Goal: Book appointment/travel/reservation

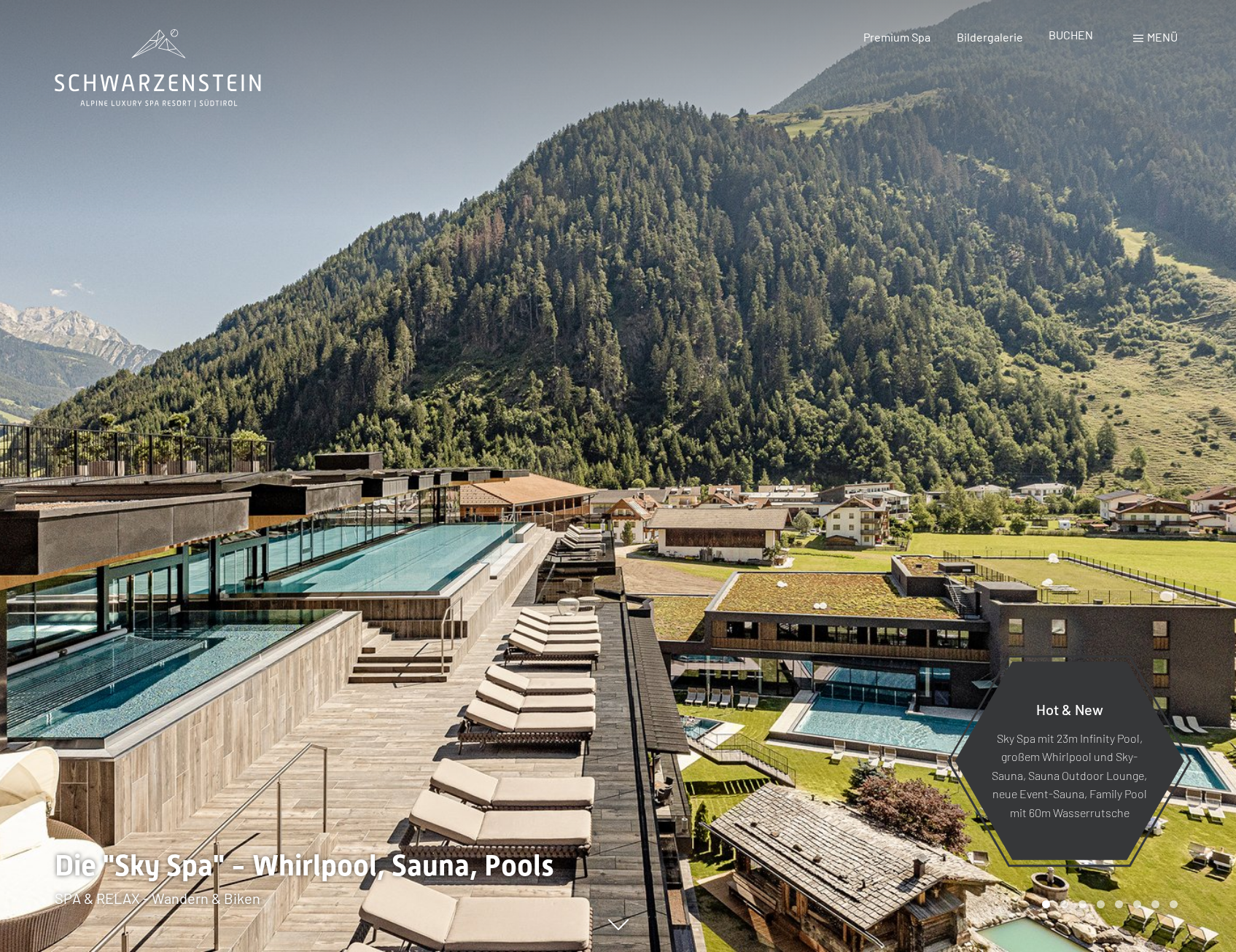
click at [1063, 36] on span "BUCHEN" at bounding box center [1071, 35] width 45 height 14
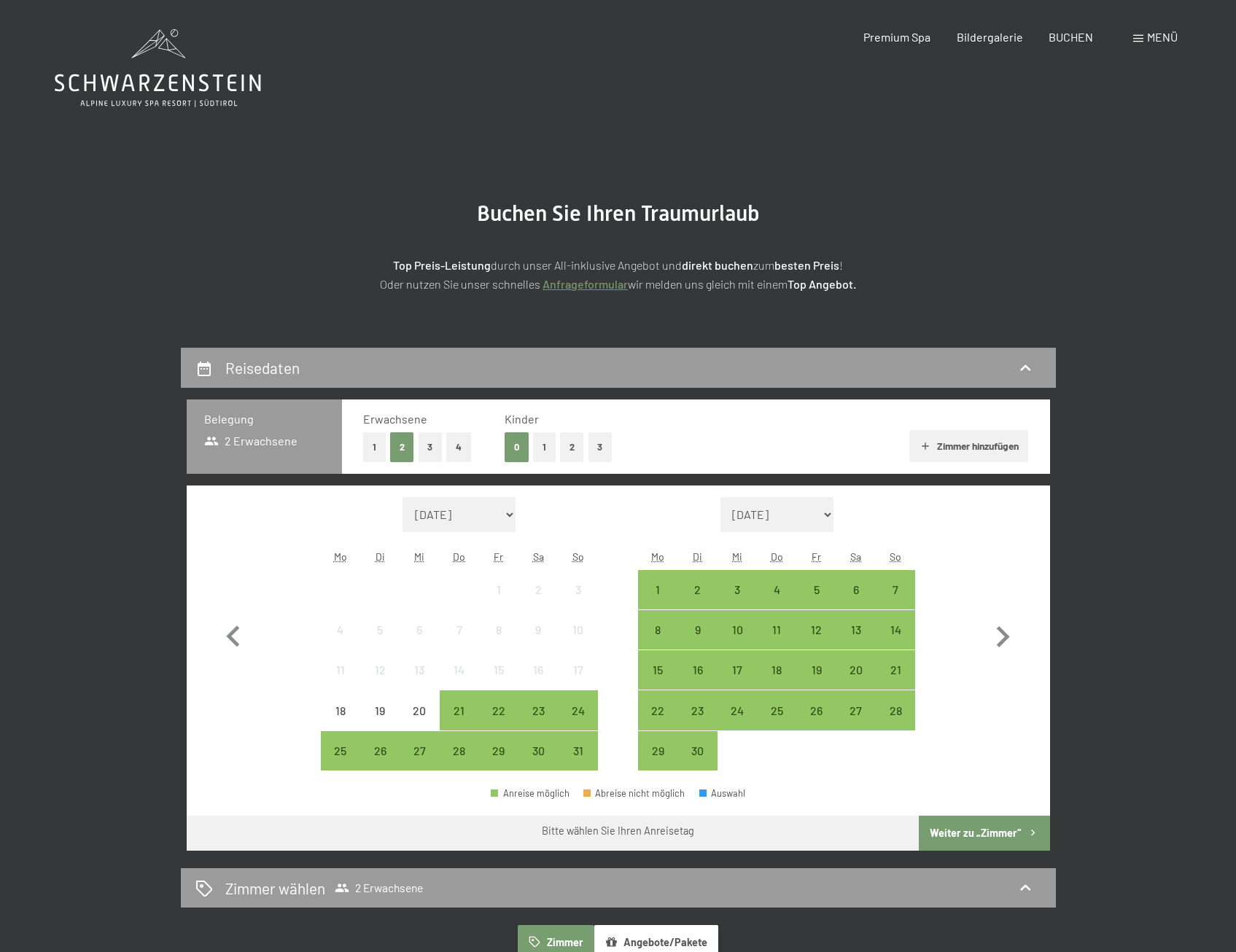
click at [458, 448] on button "4" at bounding box center [459, 447] width 25 height 30
click at [1006, 635] on icon "button" at bounding box center [1003, 636] width 13 height 21
select select "2025-09-01"
select select "2025-10-01"
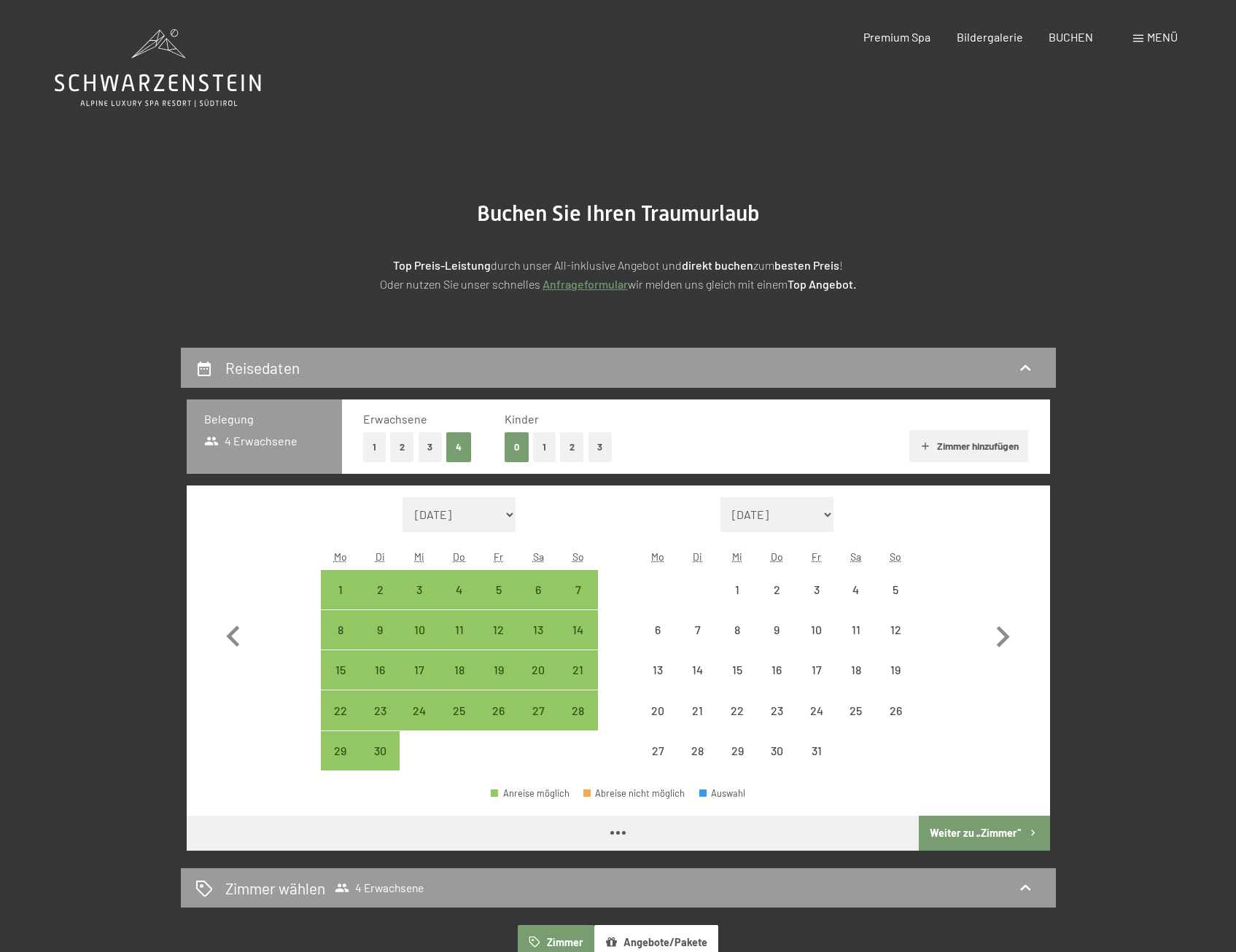
select select "2025-09-01"
select select "2025-10-01"
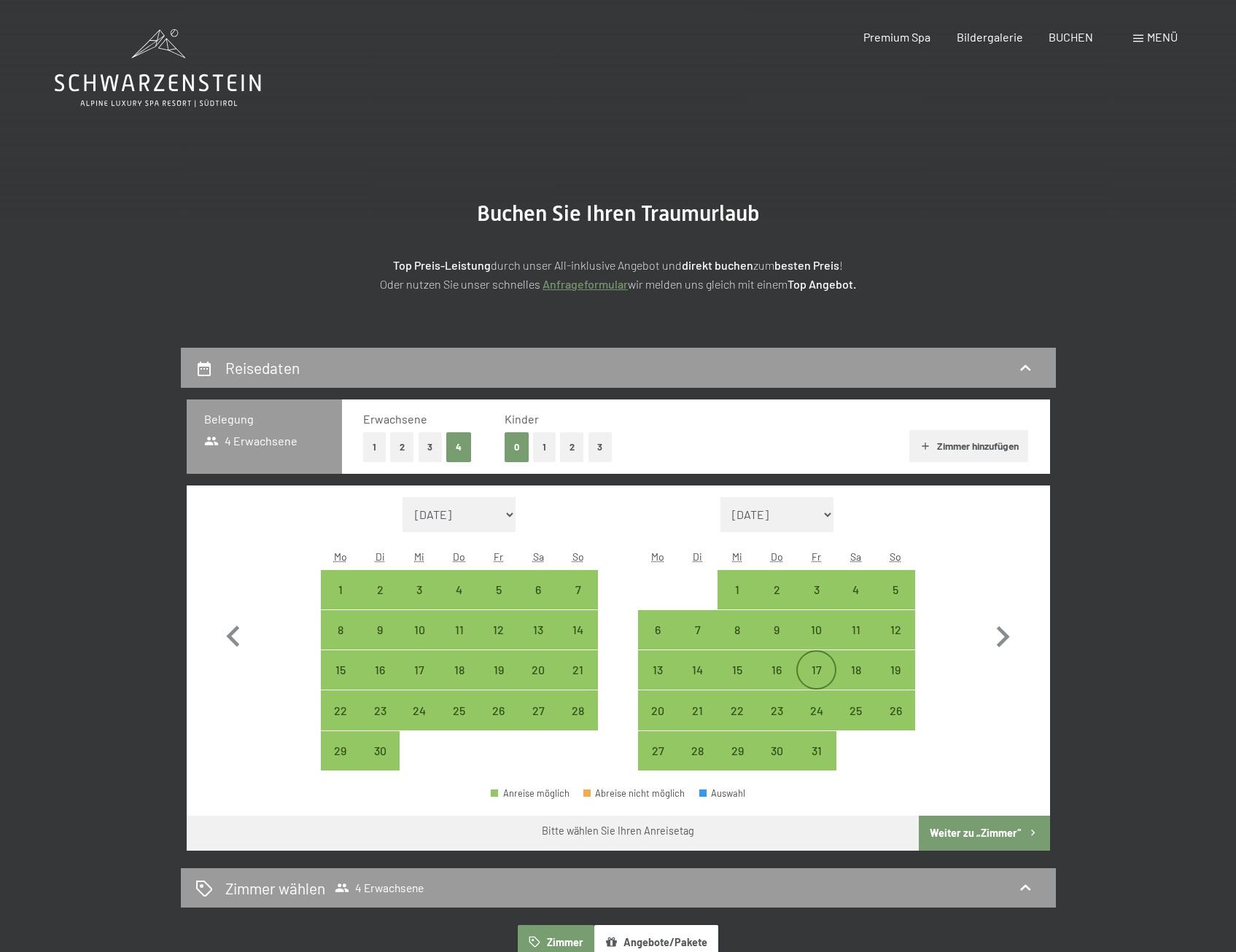
click at [819, 675] on div "17" at bounding box center [816, 682] width 37 height 37
select select "2025-09-01"
select select "2025-10-01"
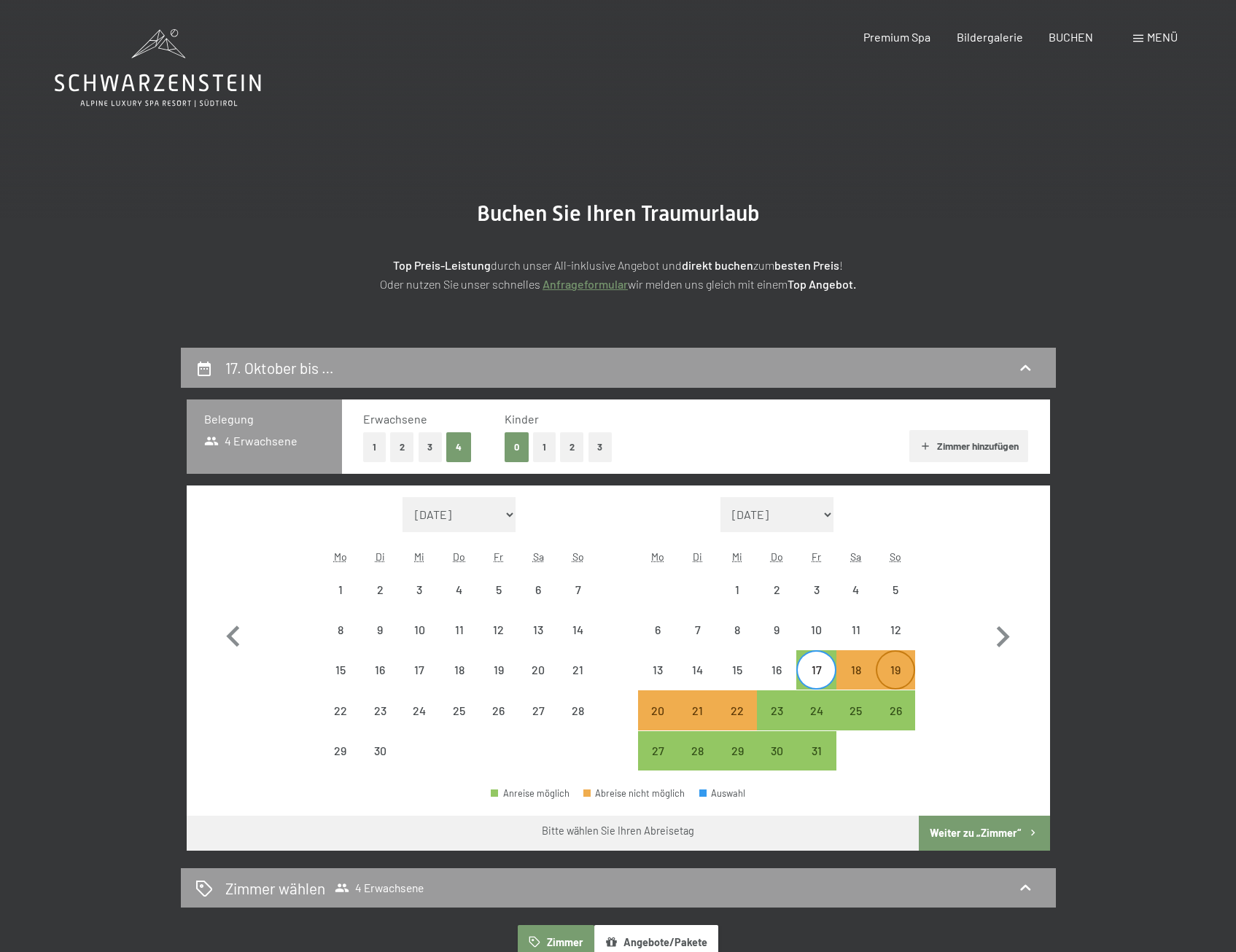
click at [903, 674] on div "19" at bounding box center [896, 682] width 37 height 37
select select "2025-09-01"
select select "2025-10-01"
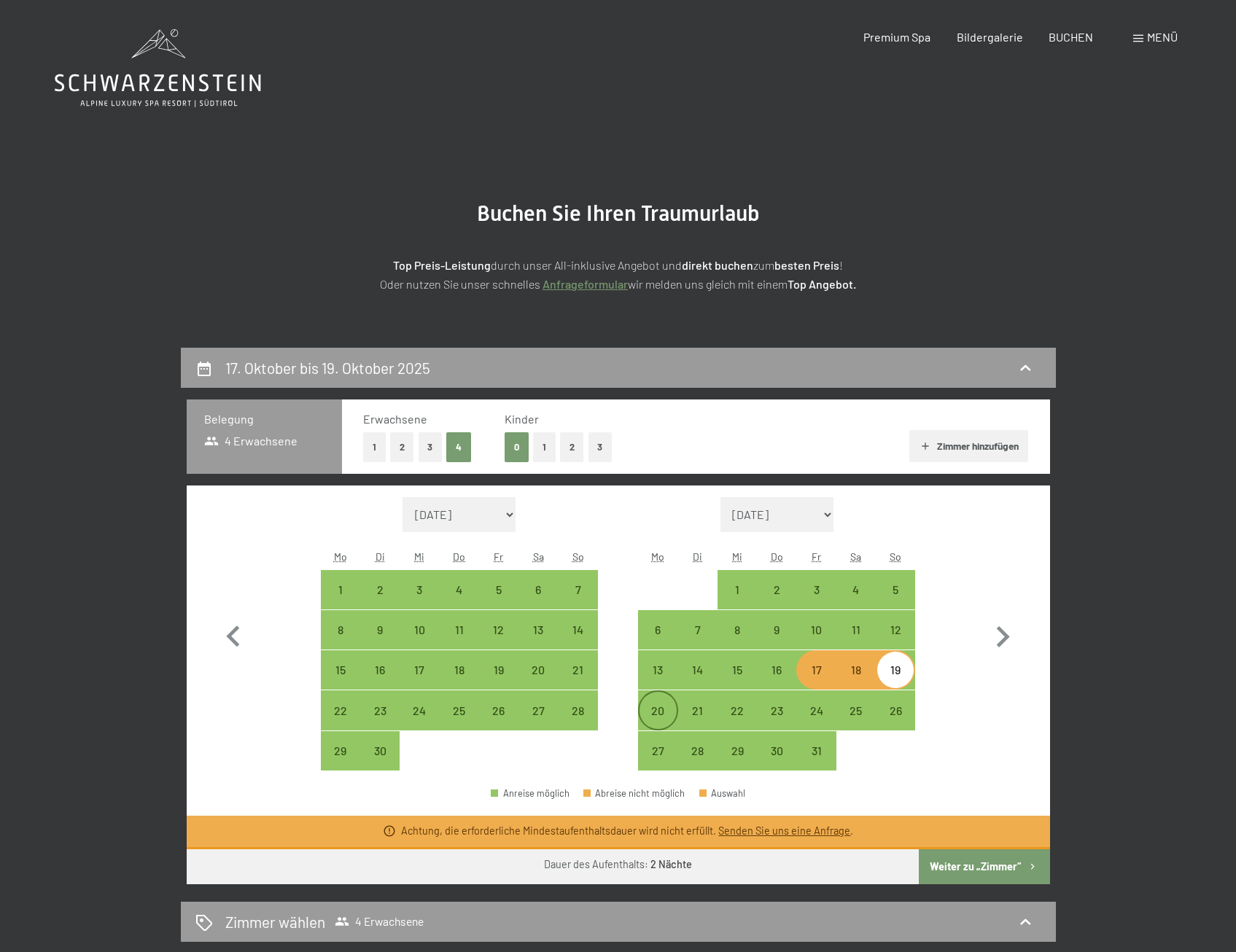
click at [651, 710] on div "20" at bounding box center [658, 724] width 37 height 37
select select "2025-09-01"
select select "2025-10-01"
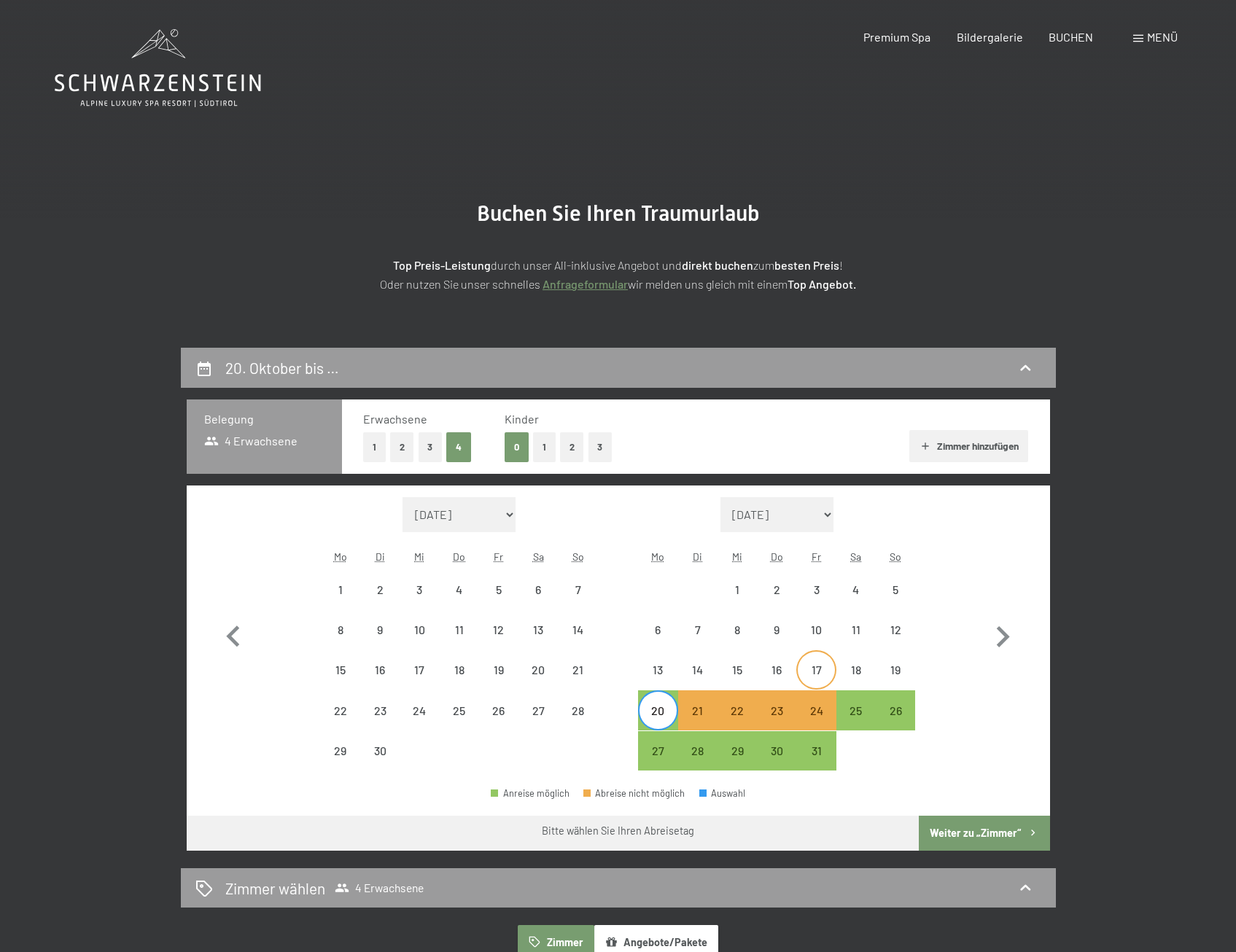
click at [819, 668] on div "17" at bounding box center [816, 682] width 37 height 37
select select "2025-09-01"
select select "2025-10-01"
click at [659, 699] on div "20" at bounding box center [658, 710] width 37 height 37
select select "2025-09-01"
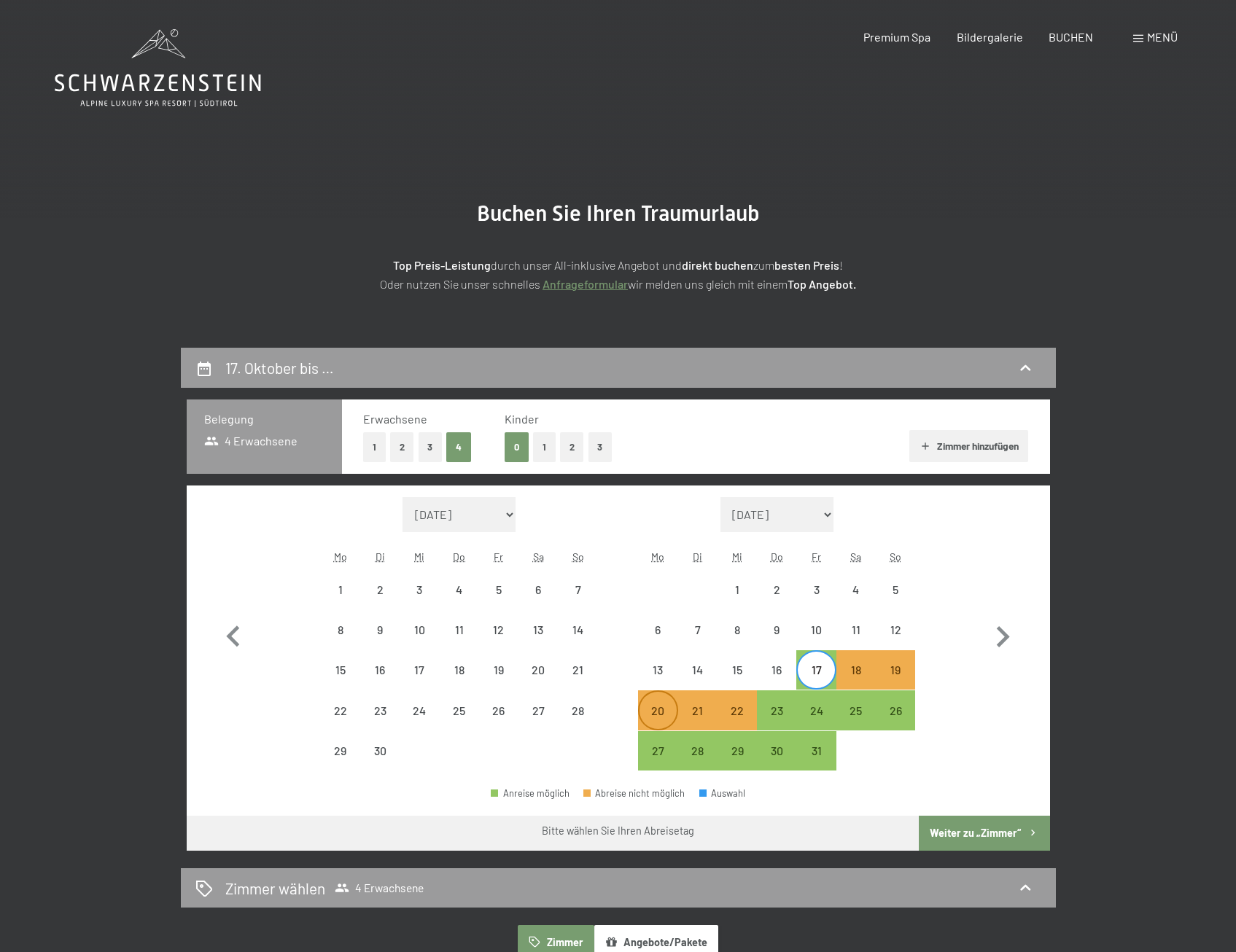
select select "2025-10-01"
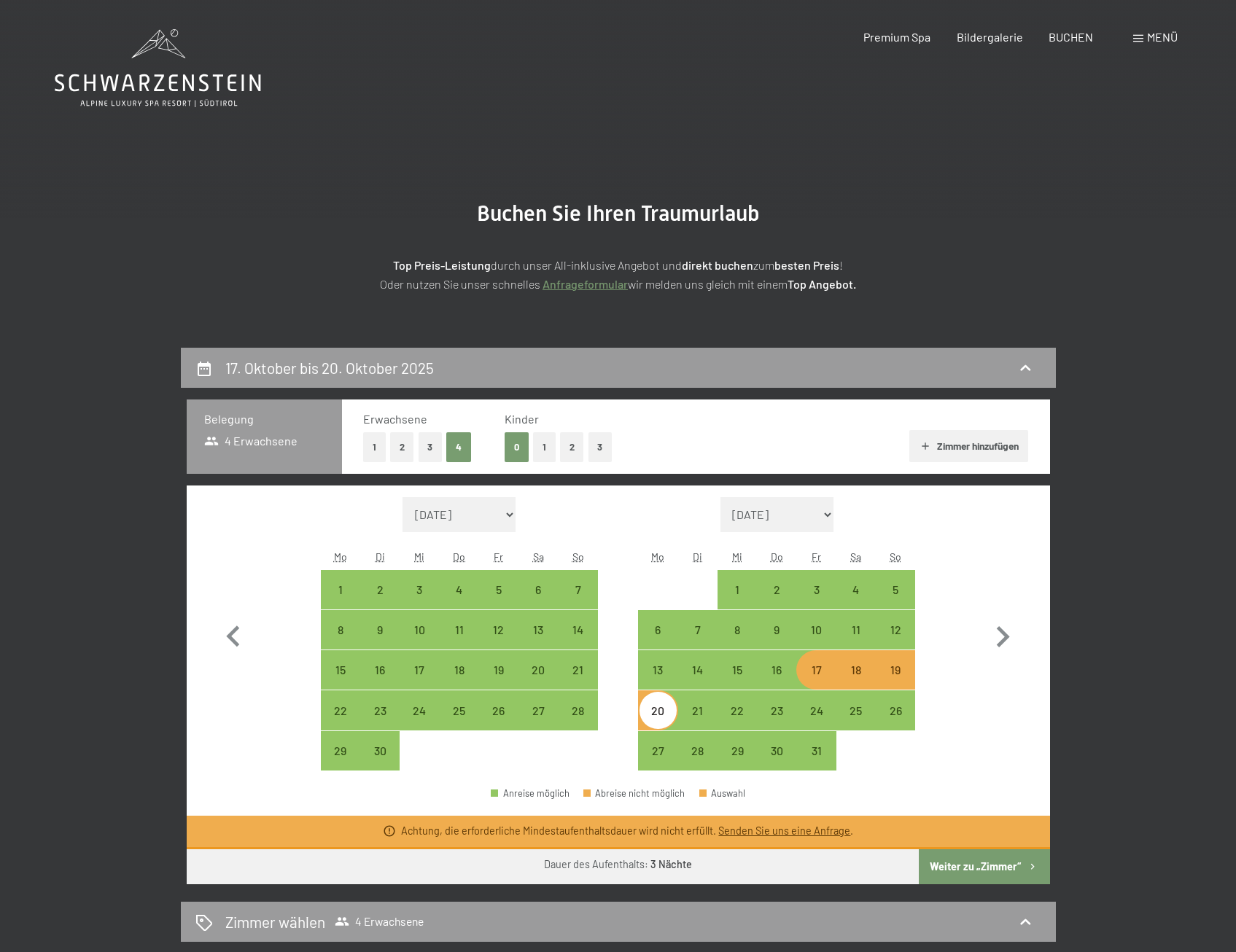
click at [947, 858] on button "Weiter zu „Zimmer“" at bounding box center [984, 867] width 131 height 35
select select "2025-09-01"
select select "2025-10-01"
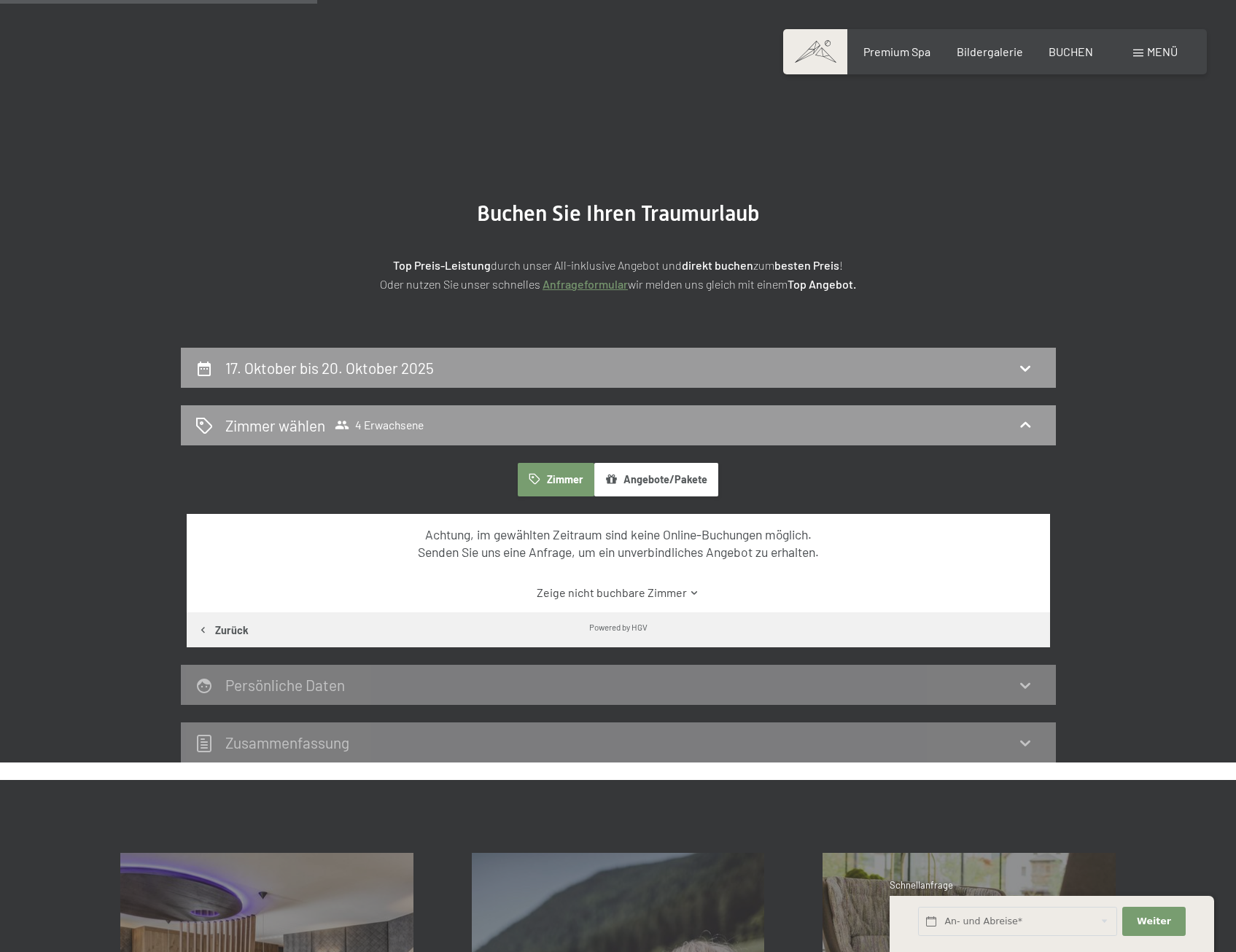
scroll to position [347, 0]
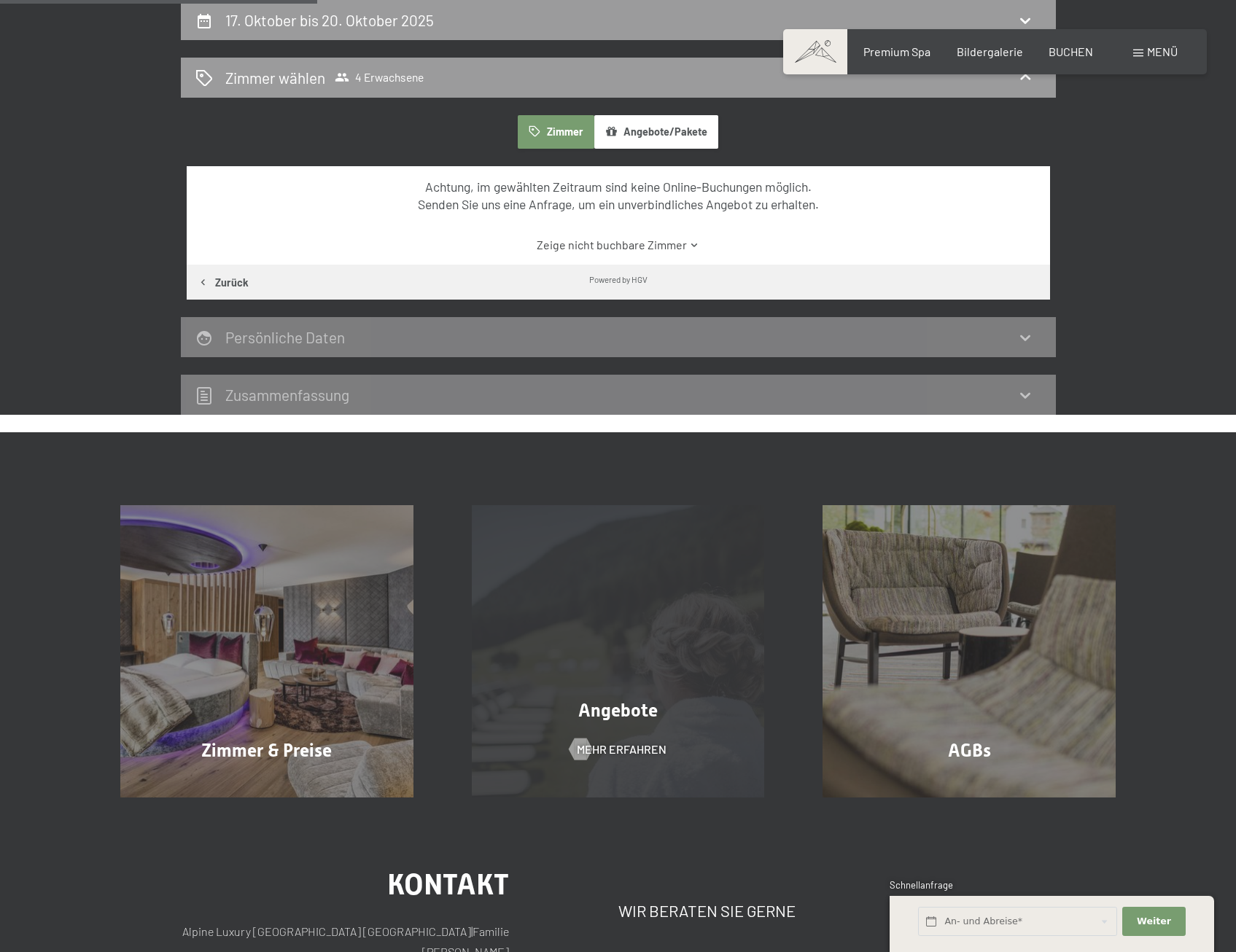
click at [653, 718] on span "Angebote" at bounding box center [618, 710] width 79 height 21
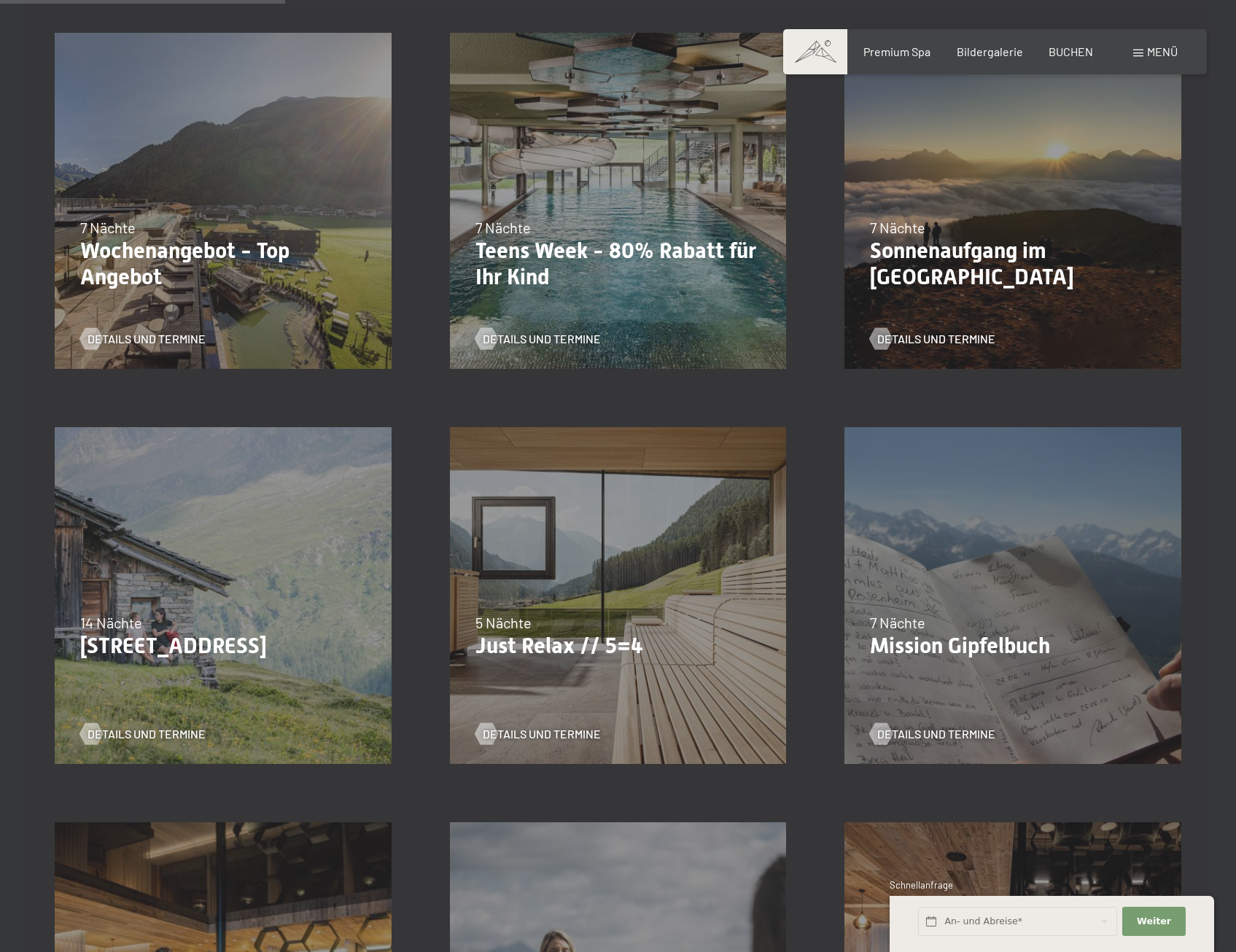
scroll to position [437, 0]
click at [518, 729] on span "Details und Termine" at bounding box center [556, 735] width 118 height 16
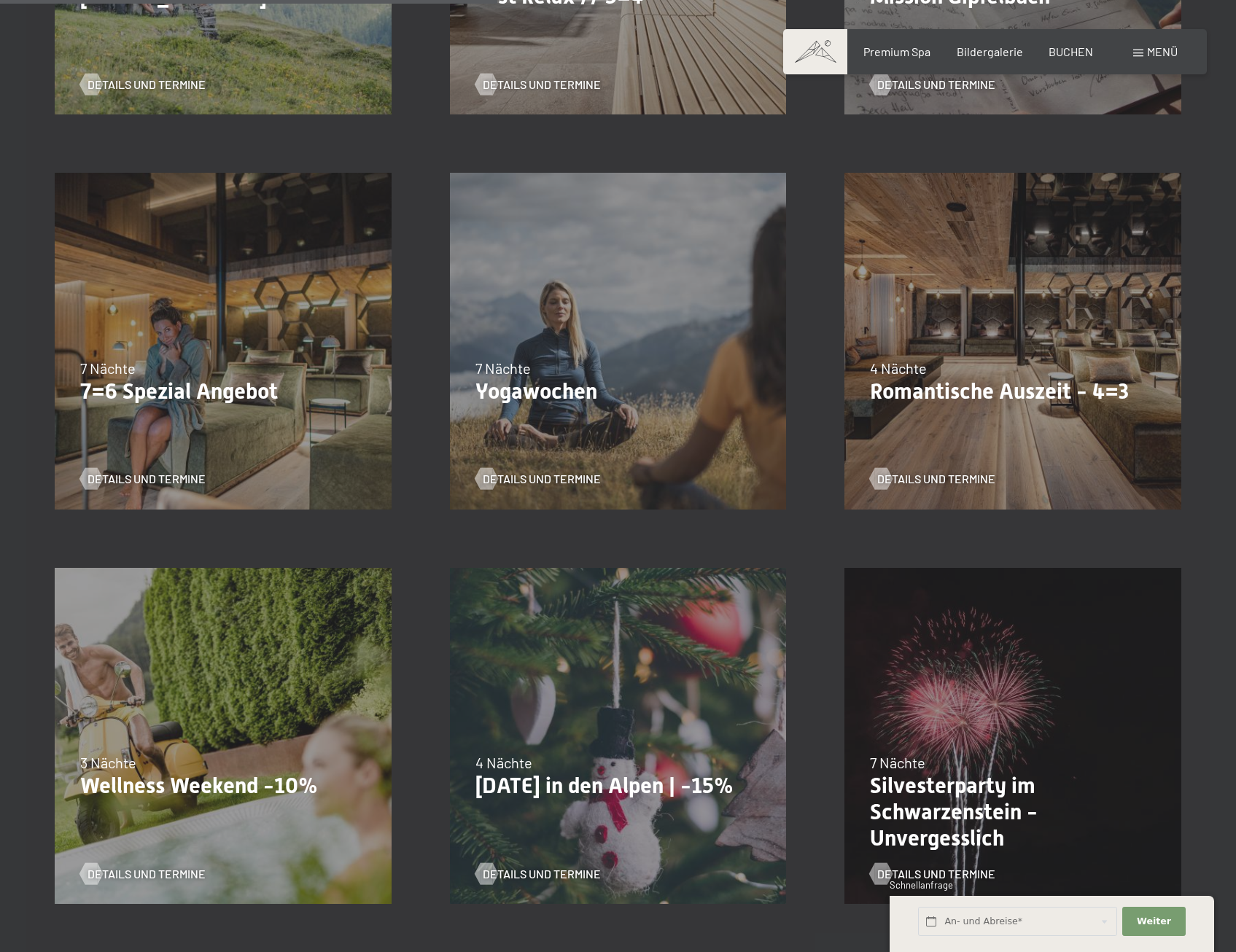
scroll to position [1093, 0]
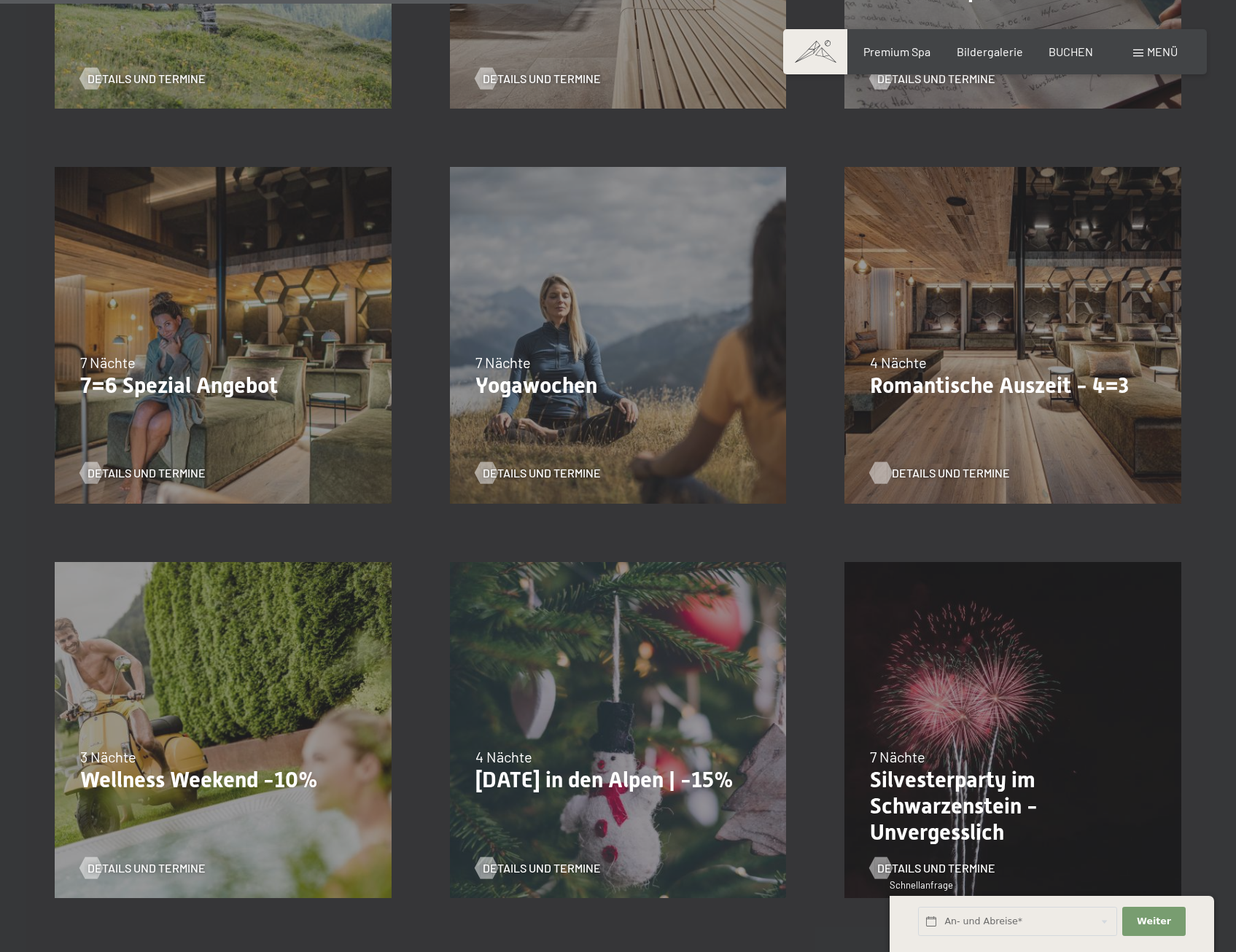
click at [933, 469] on span "Details und Termine" at bounding box center [951, 473] width 118 height 16
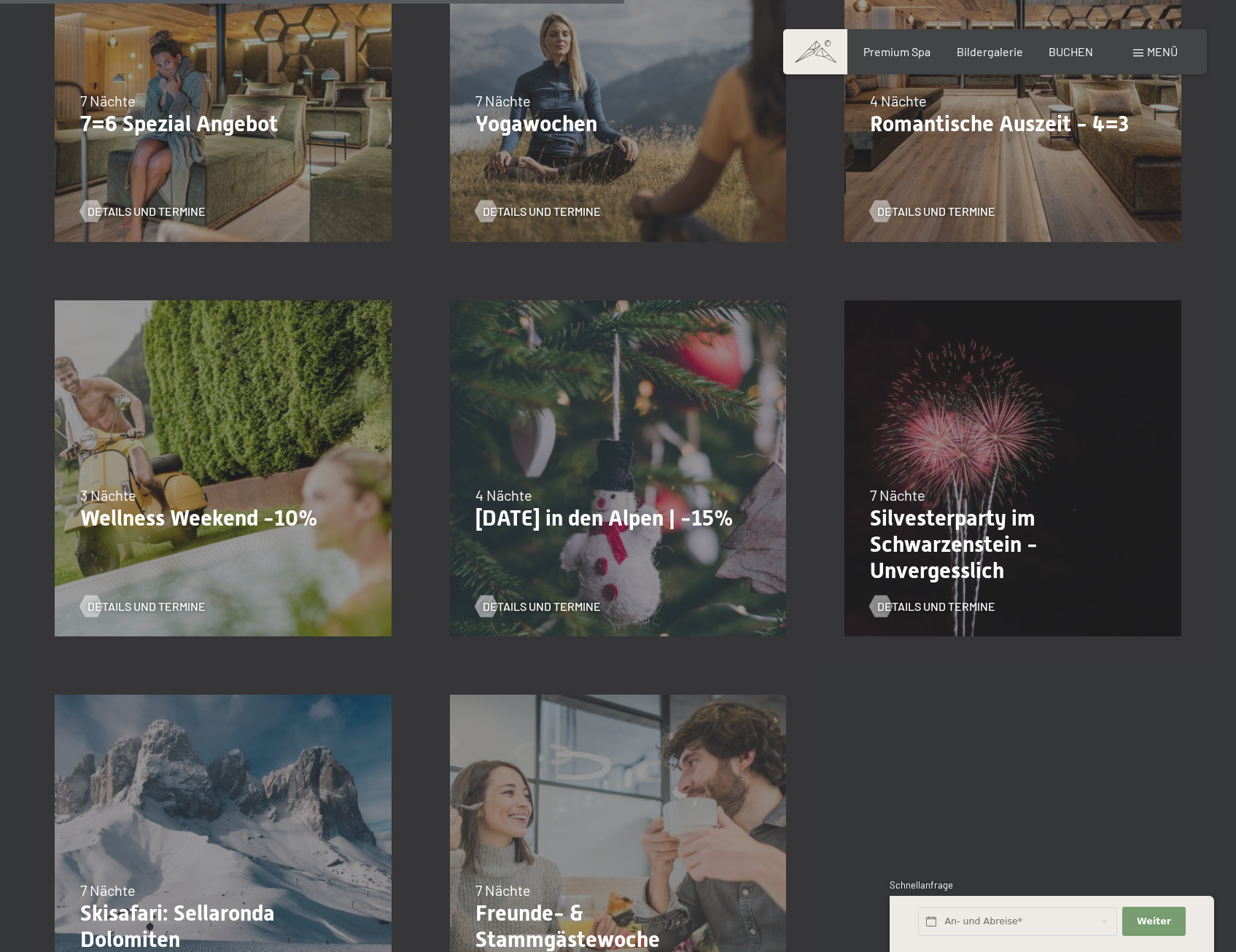
scroll to position [1239, 0]
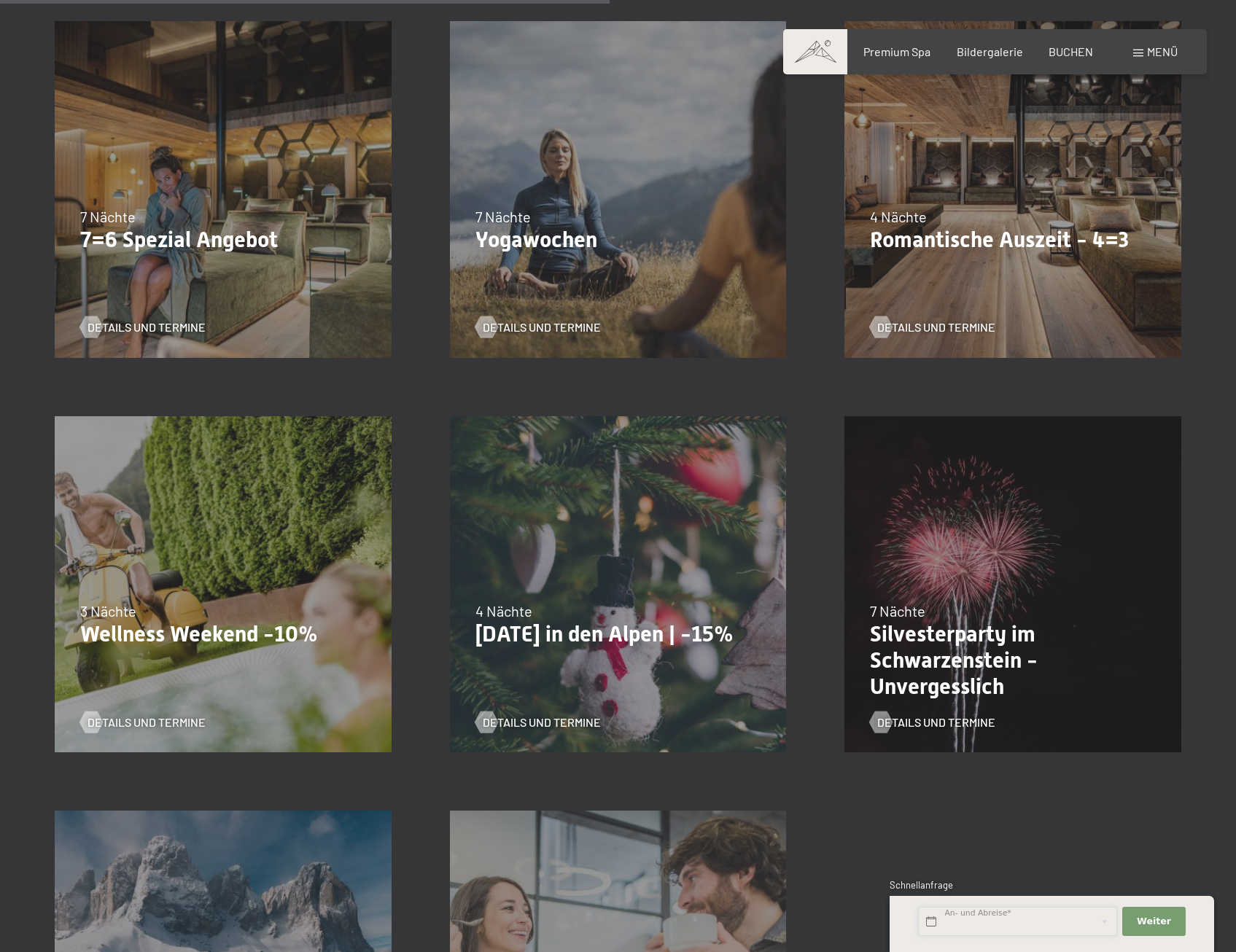
click at [1050, 913] on input "text" at bounding box center [1017, 921] width 199 height 30
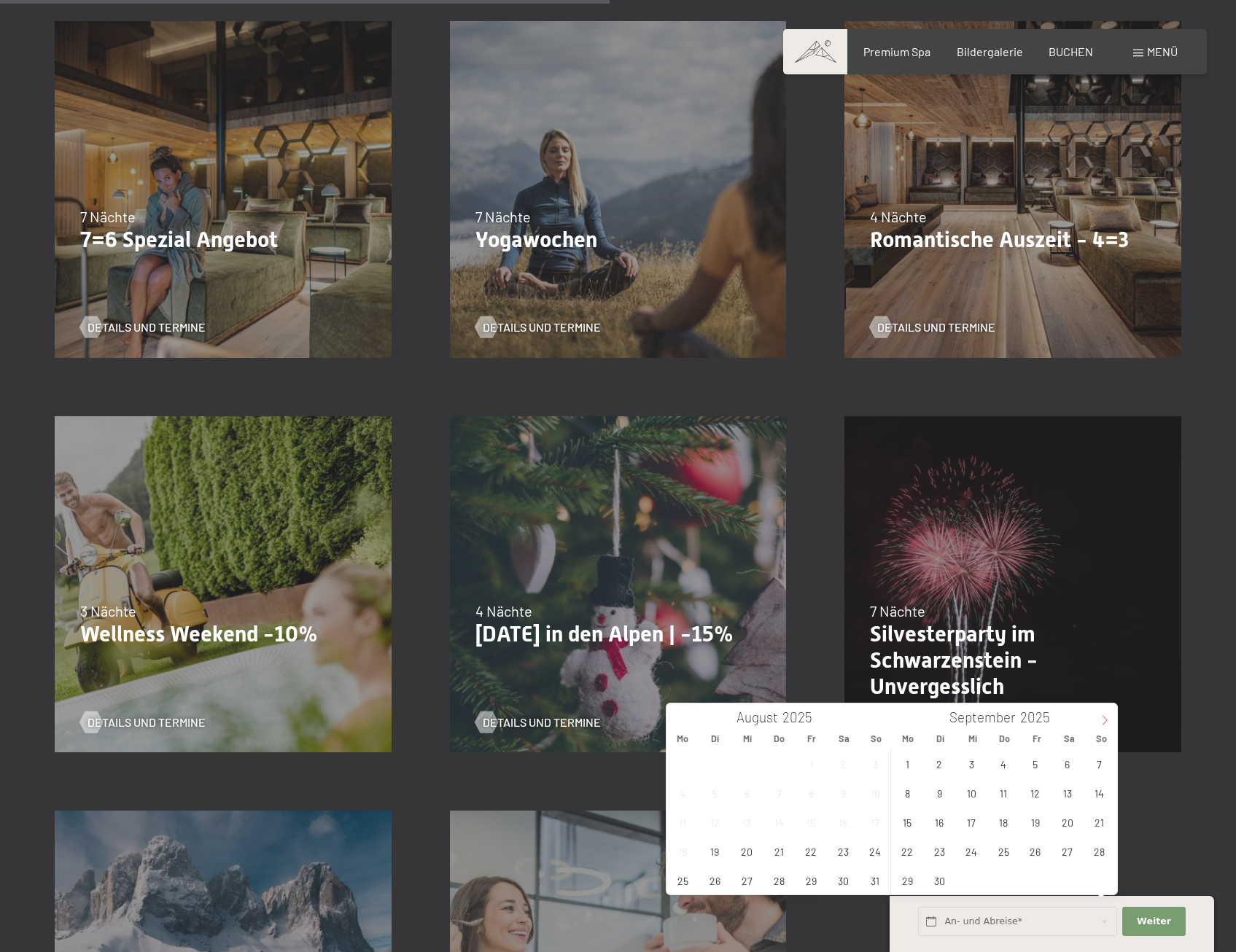
click at [1100, 716] on icon at bounding box center [1104, 720] width 10 height 10
click at [1038, 823] on span "17" at bounding box center [1035, 821] width 29 height 29
click at [1102, 826] on span "19" at bounding box center [1099, 821] width 29 height 29
type input "Fr. 17.10.2025 - So. 19.10.2025"
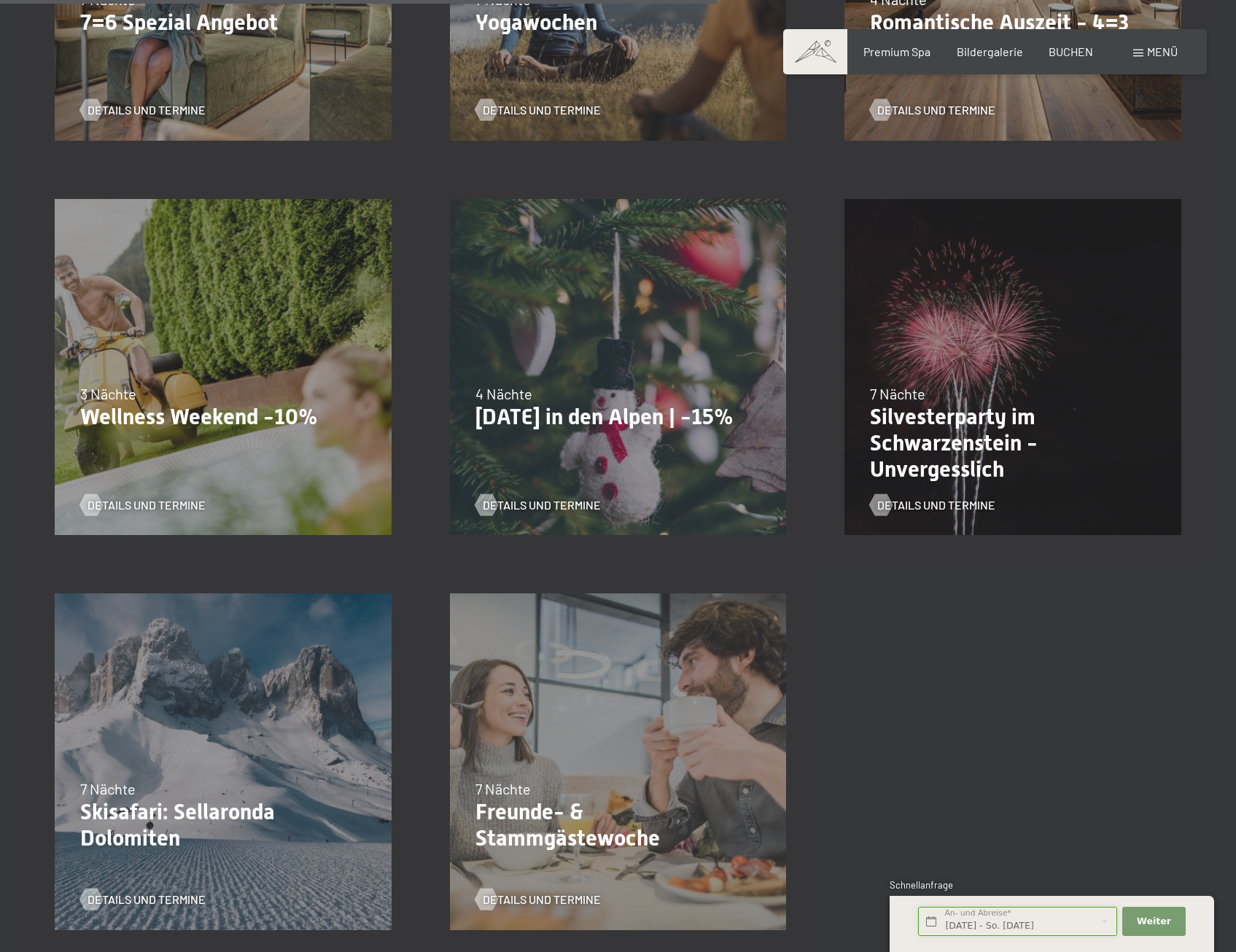
scroll to position [1458, 0]
click at [1144, 914] on button "Weiter Adressfelder ausblenden" at bounding box center [1153, 921] width 62 height 30
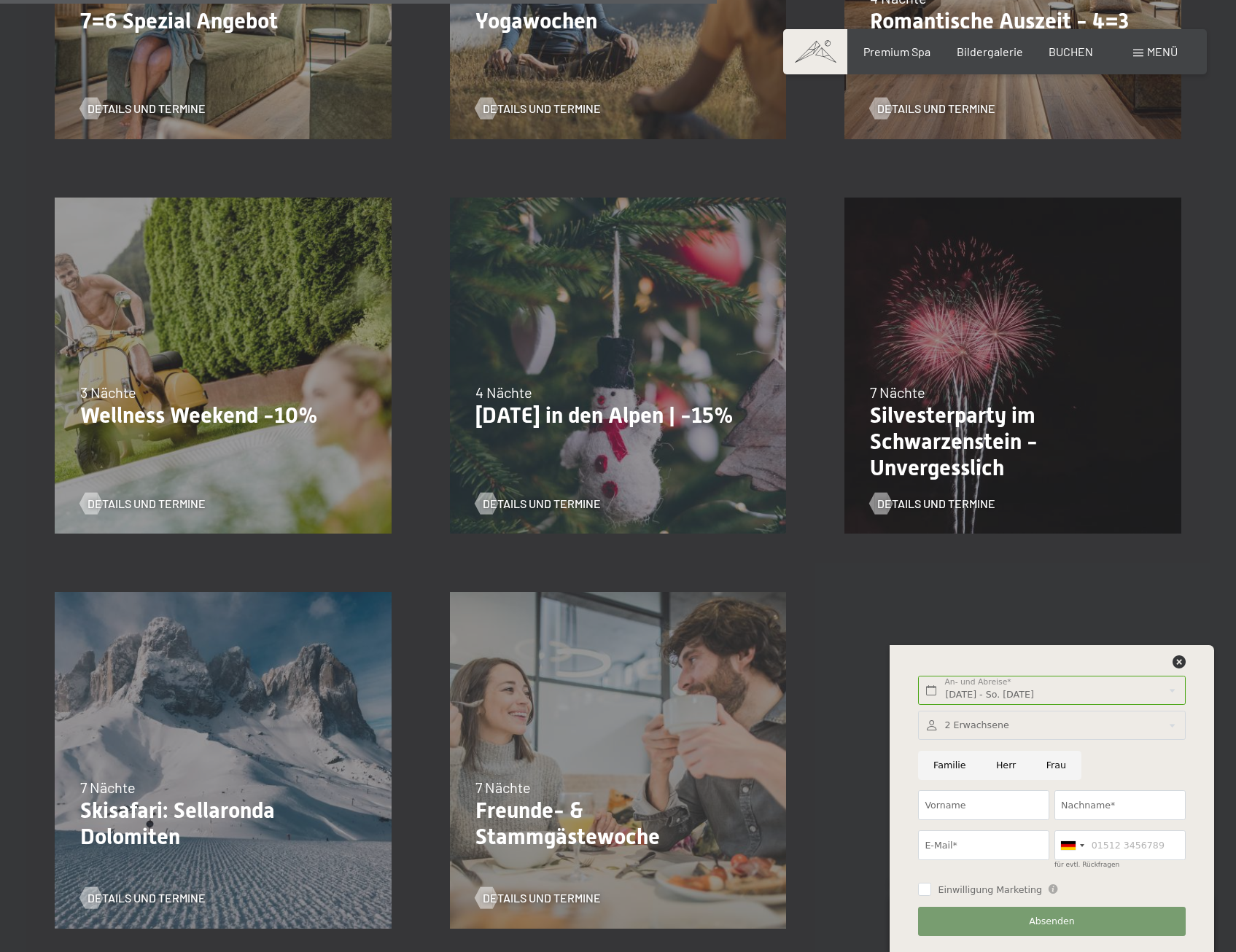
click at [1053, 732] on div at bounding box center [1051, 725] width 267 height 30
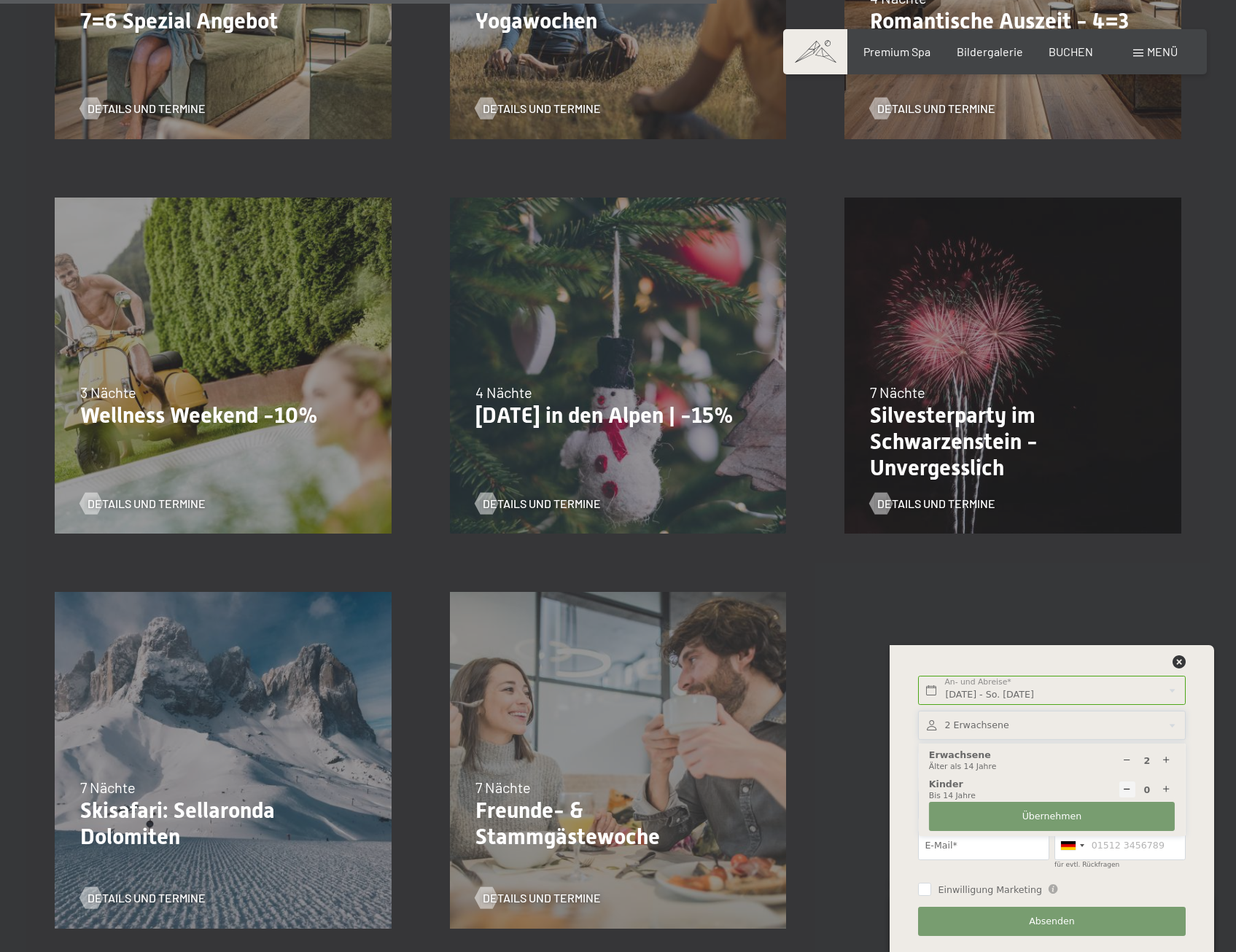
click at [1166, 758] on icon at bounding box center [1166, 760] width 10 height 10
type input "4"
click at [1030, 848] on input "E-Mail*" at bounding box center [983, 845] width 132 height 30
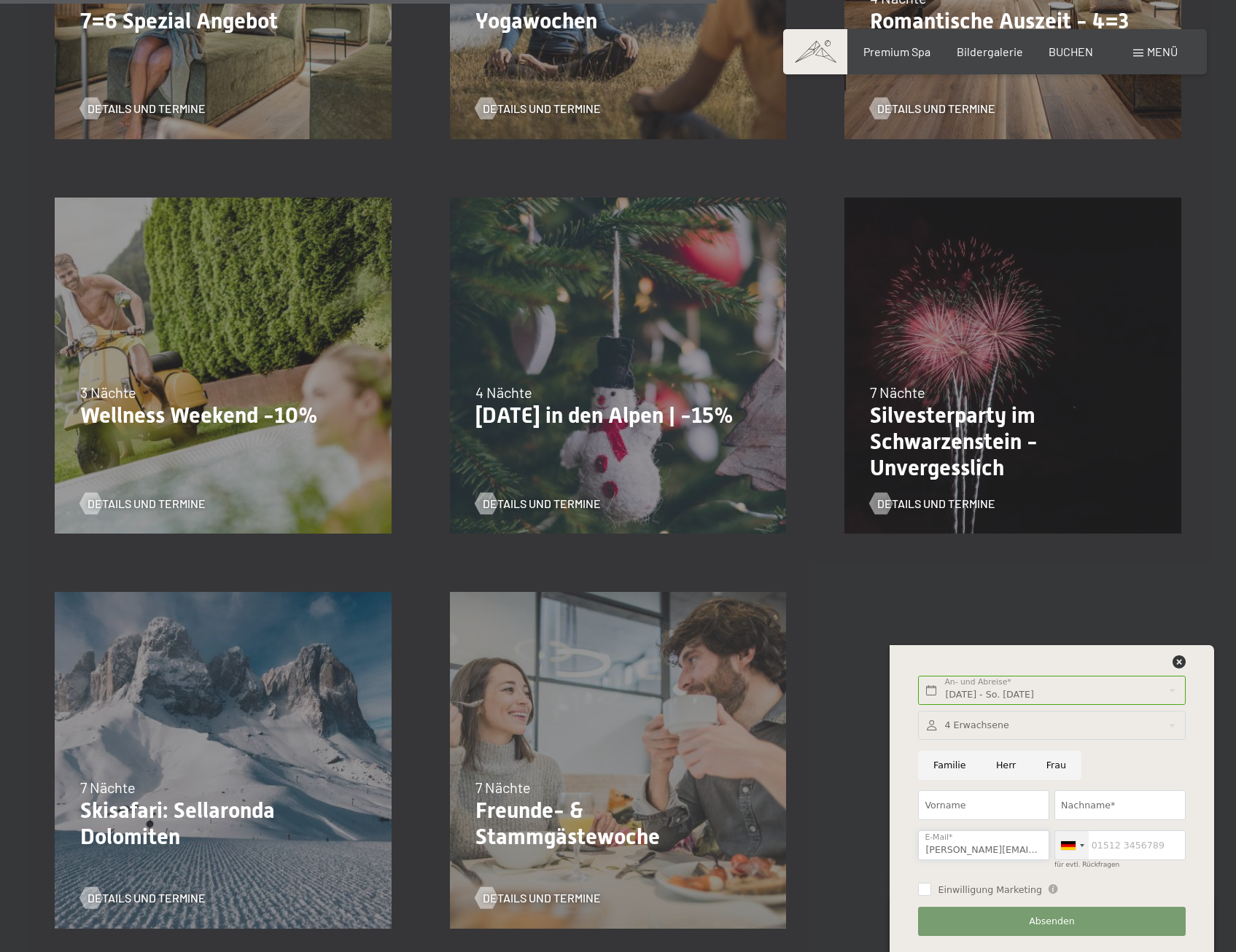
type input "sonja.frommelt@gmail.com"
click at [1082, 840] on div at bounding box center [1072, 845] width 34 height 29
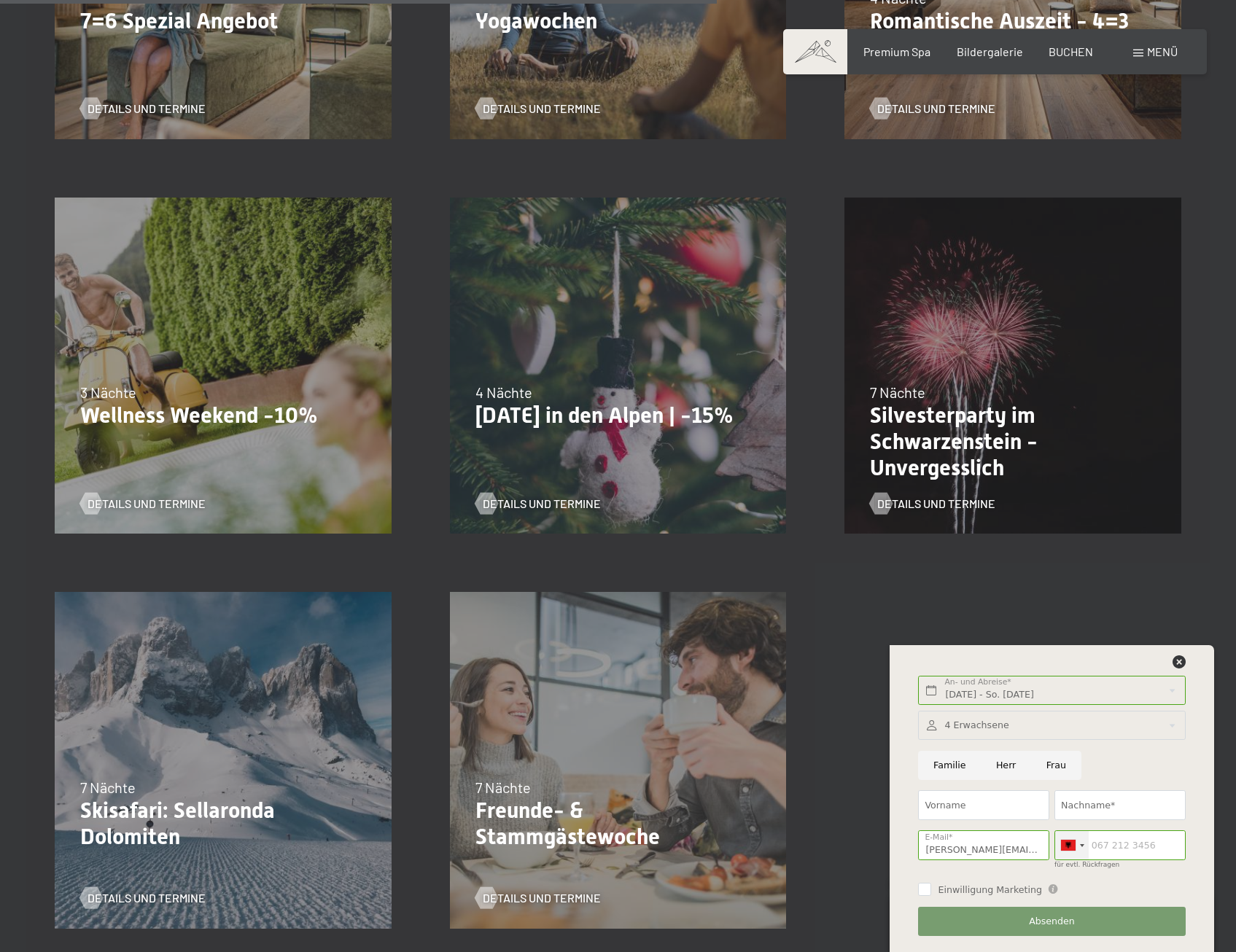
click at [1077, 845] on div at bounding box center [1072, 845] width 34 height 29
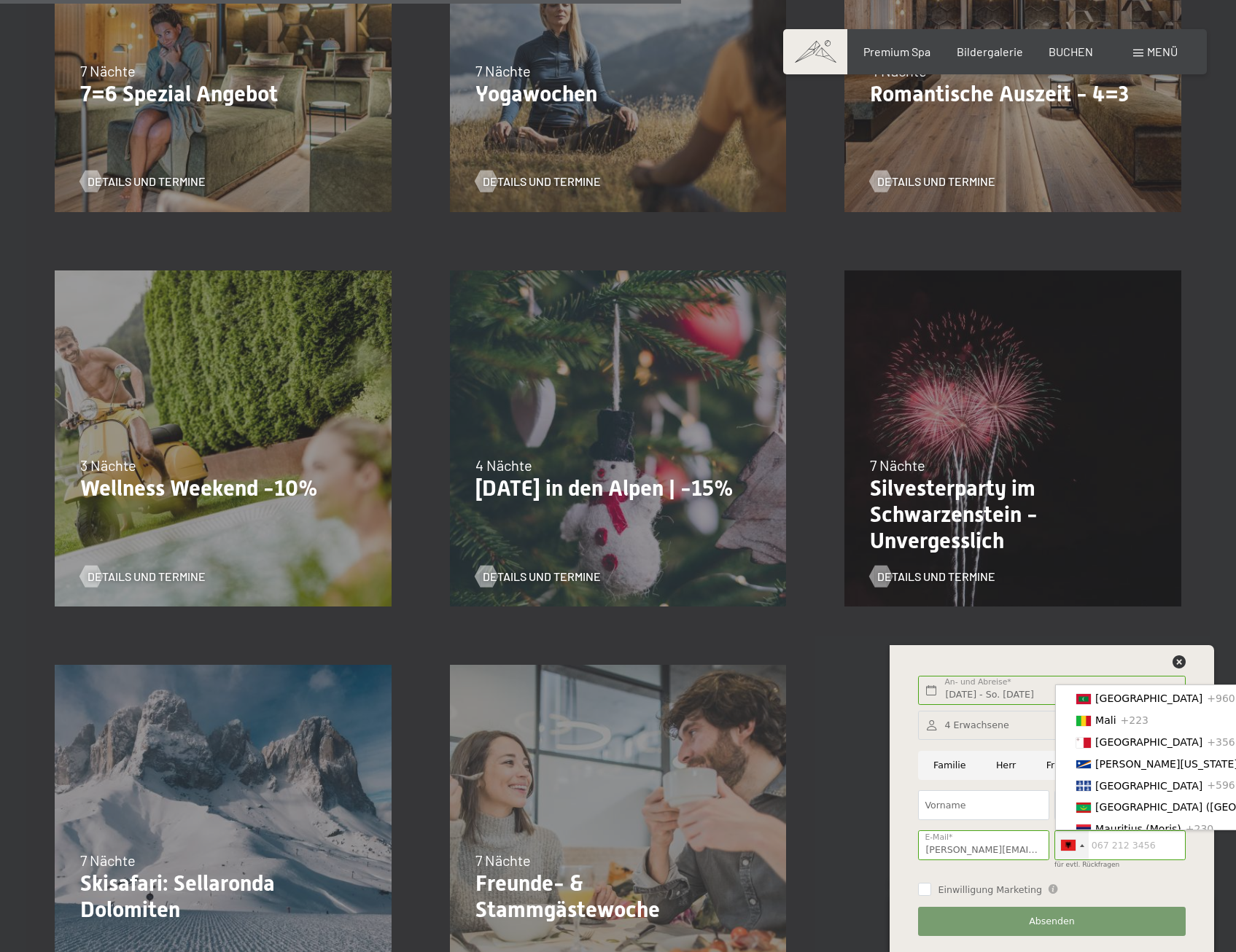
scroll to position [2843, 0]
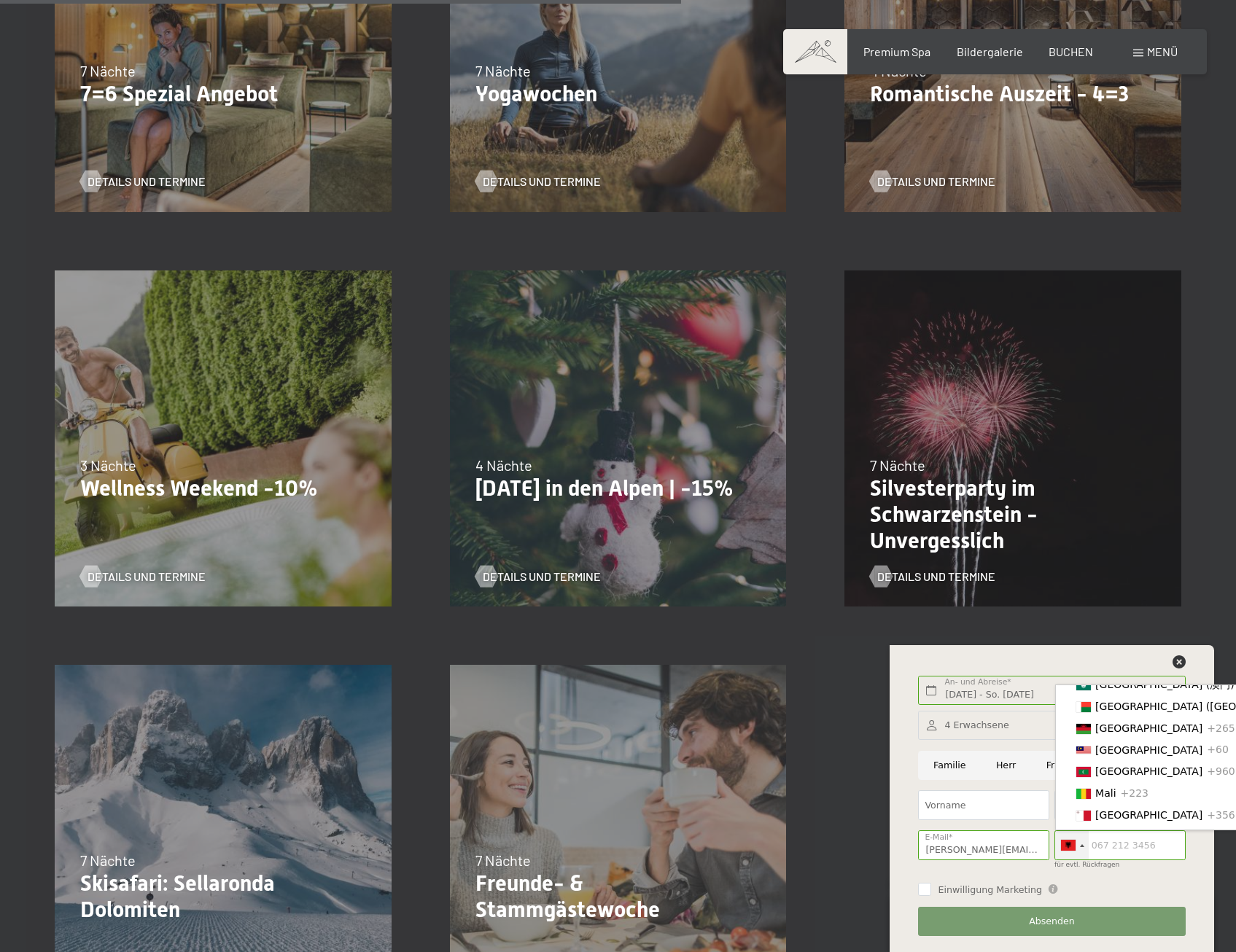
click at [1123, 625] on span "[GEOGRAPHIC_DATA]" at bounding box center [1149, 619] width 107 height 12
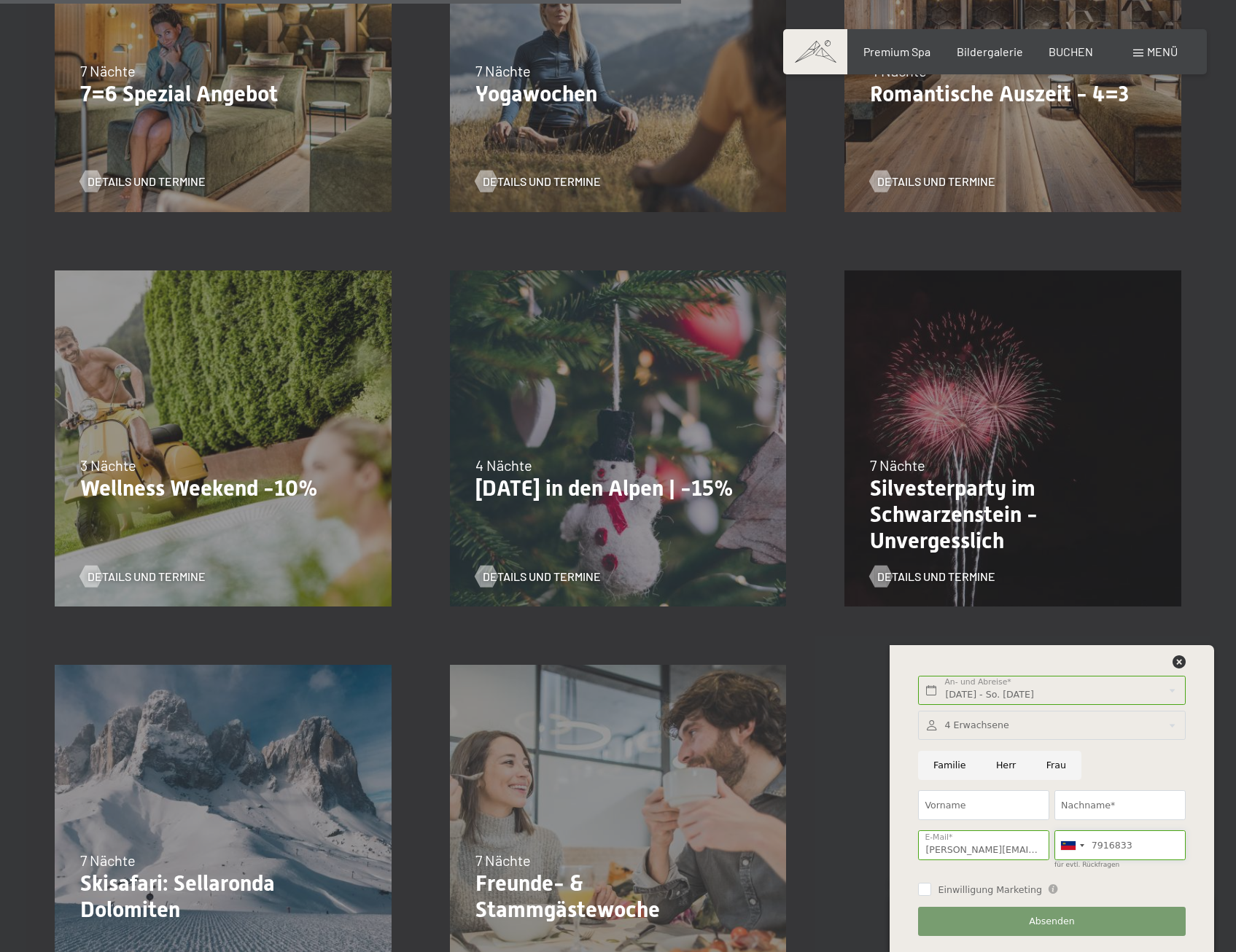
type input "7916833"
click at [1036, 916] on span "Absenden" at bounding box center [1052, 921] width 46 height 13
click at [930, 890] on input "Einwilligung Marketing" at bounding box center [924, 890] width 13 height 13
checkbox input "true"
click at [1038, 919] on span "Absenden" at bounding box center [1052, 921] width 46 height 13
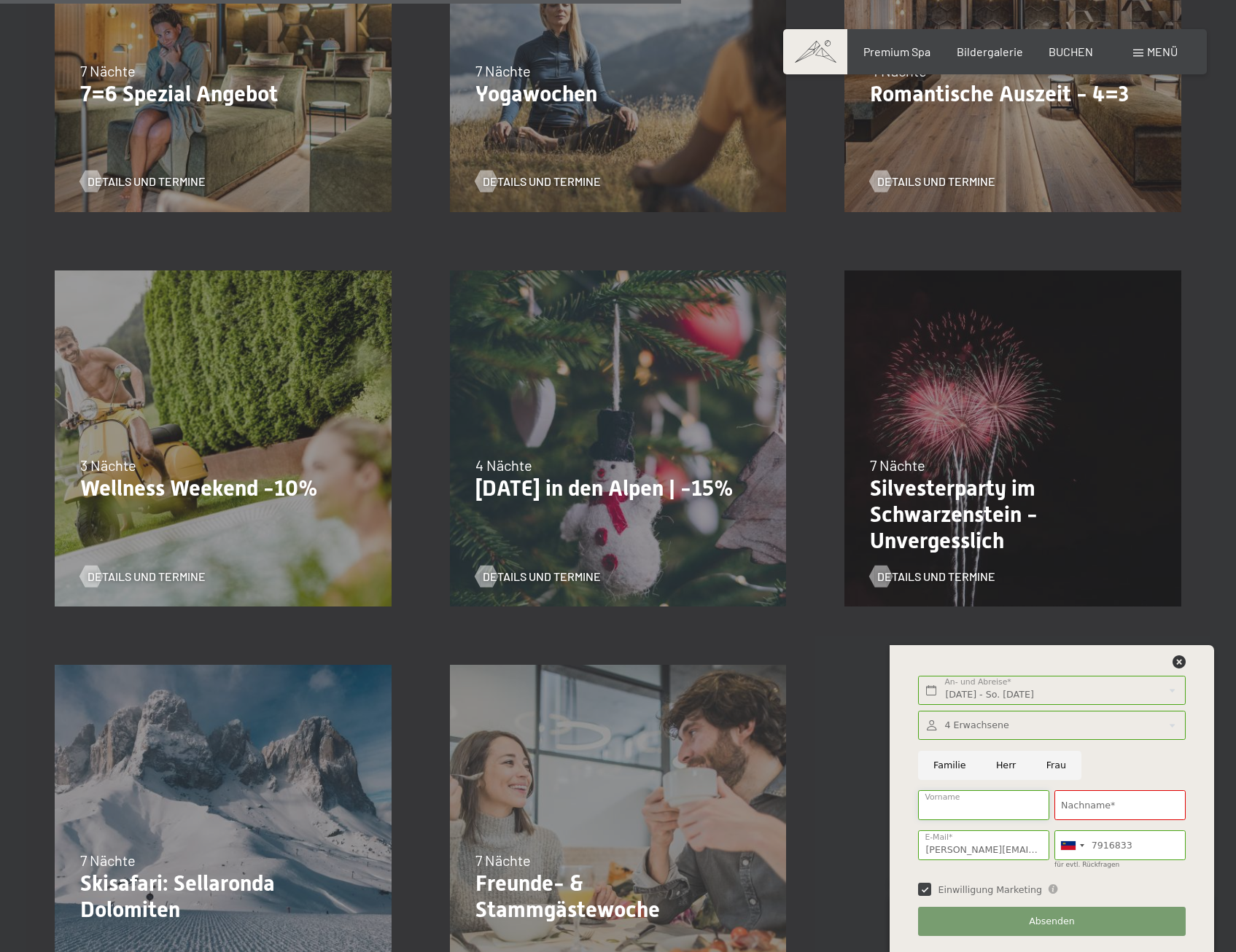
click at [982, 809] on input "Vorname" at bounding box center [983, 805] width 132 height 30
type input "Sonja"
click at [1079, 800] on input "Nachname*" at bounding box center [1120, 805] width 132 height 30
type input "Frommelt"
click at [1066, 922] on span "Absenden" at bounding box center [1052, 921] width 46 height 13
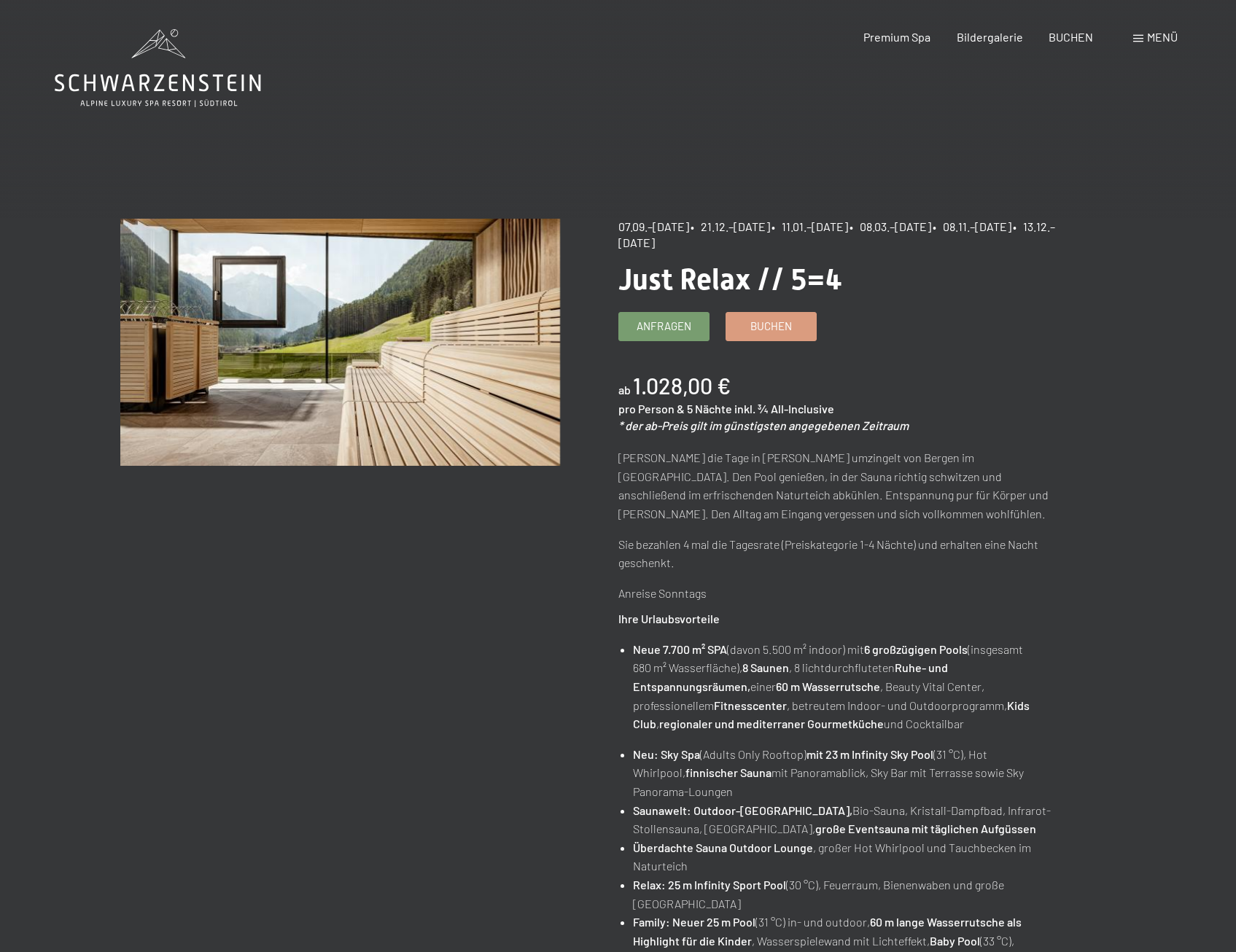
click at [660, 224] on span "07.09.–[DATE]" at bounding box center [653, 226] width 71 height 14
click at [674, 324] on span "Anfragen" at bounding box center [664, 324] width 54 height 15
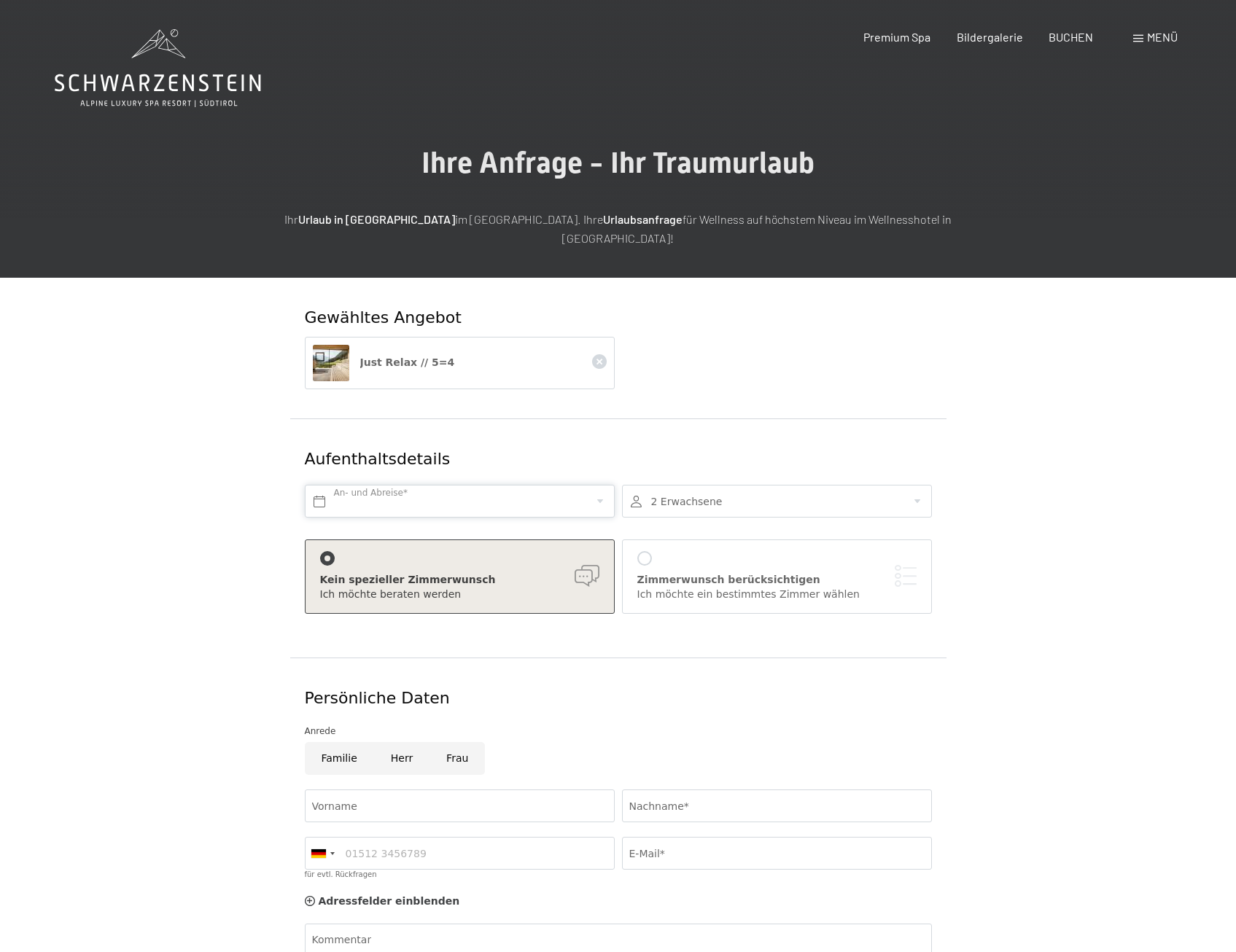
click at [593, 485] on input "text" at bounding box center [460, 501] width 310 height 33
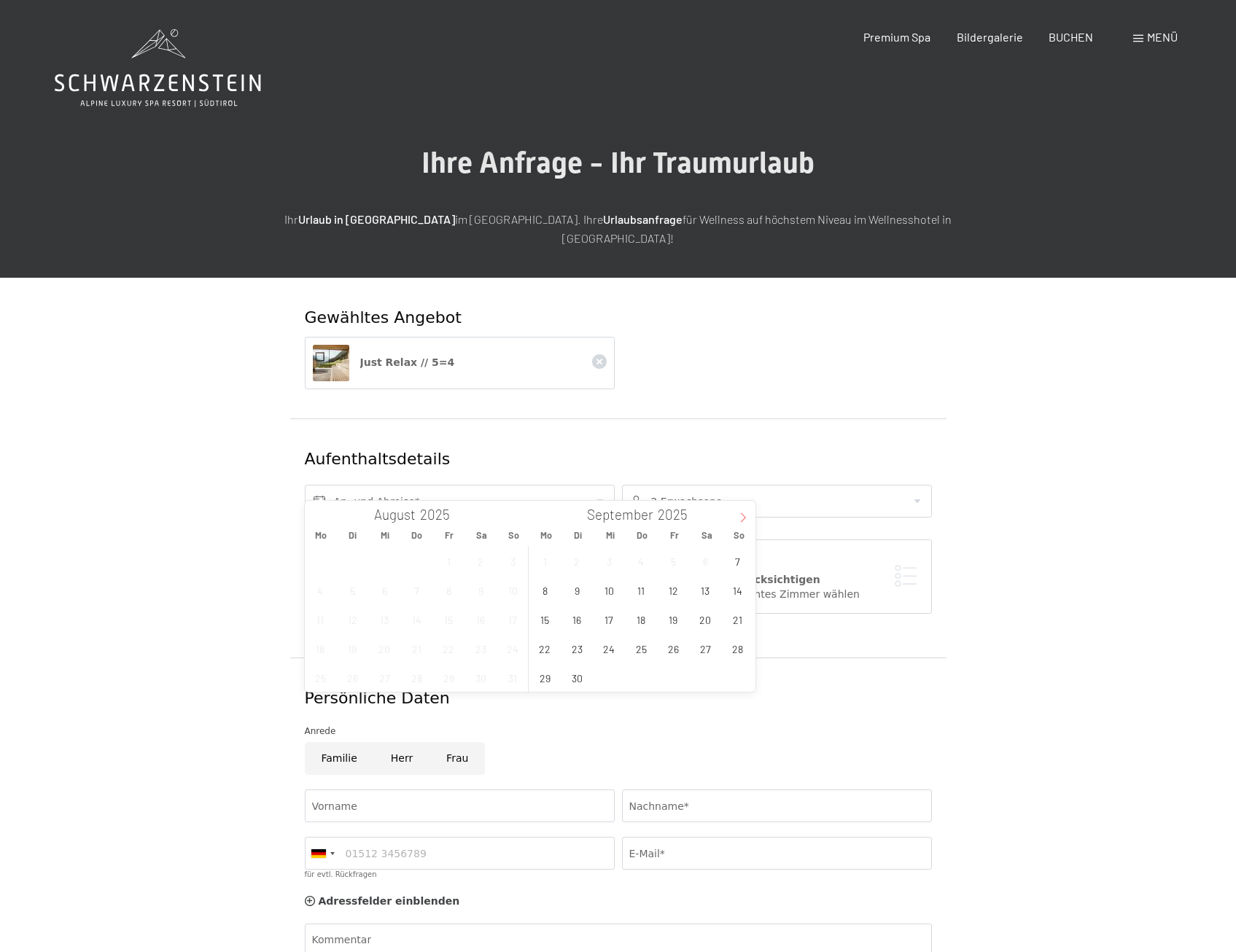
click at [747, 516] on icon at bounding box center [743, 518] width 10 height 10
click at [740, 518] on icon at bounding box center [743, 518] width 10 height 10
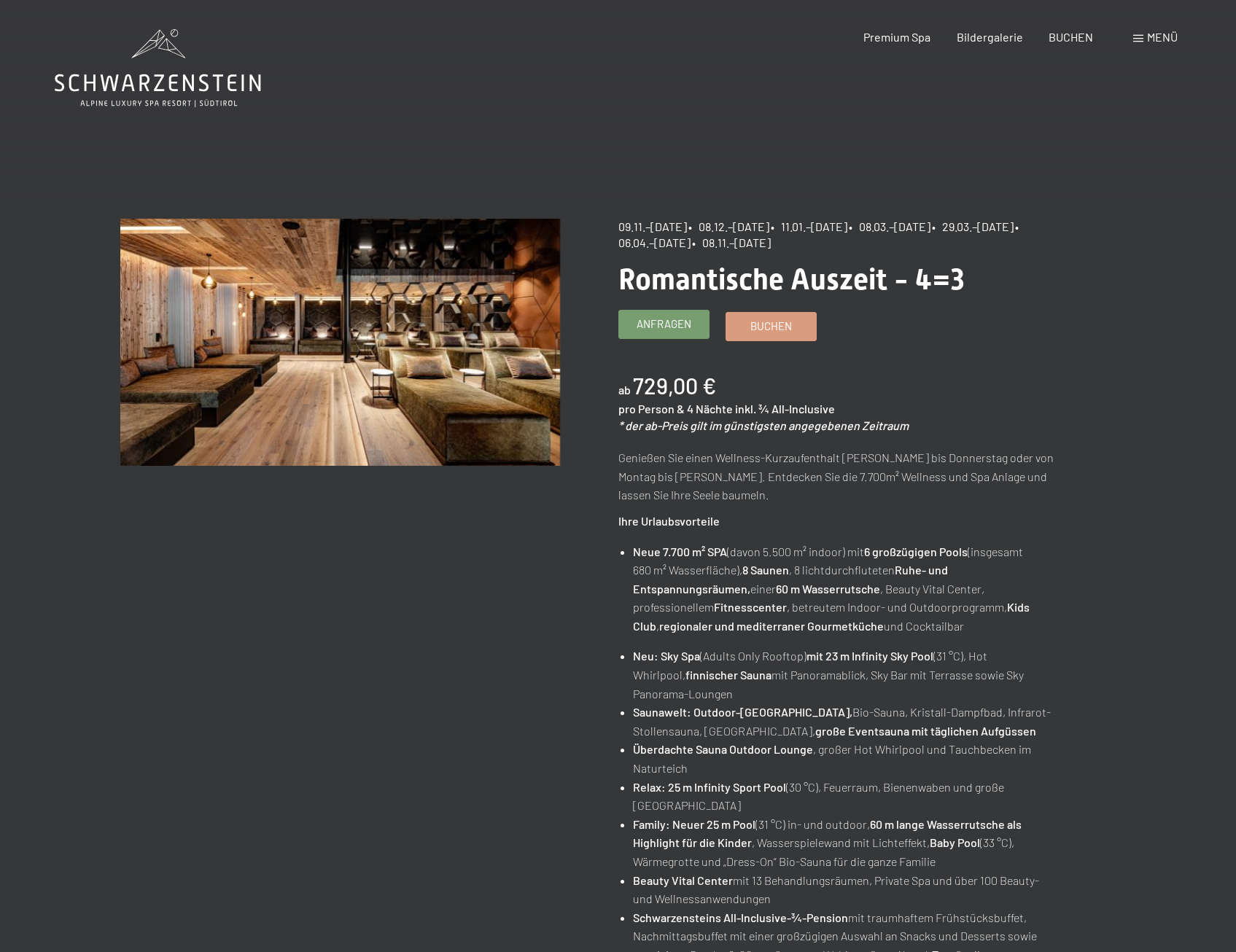
click at [681, 325] on span "Anfragen" at bounding box center [664, 324] width 54 height 15
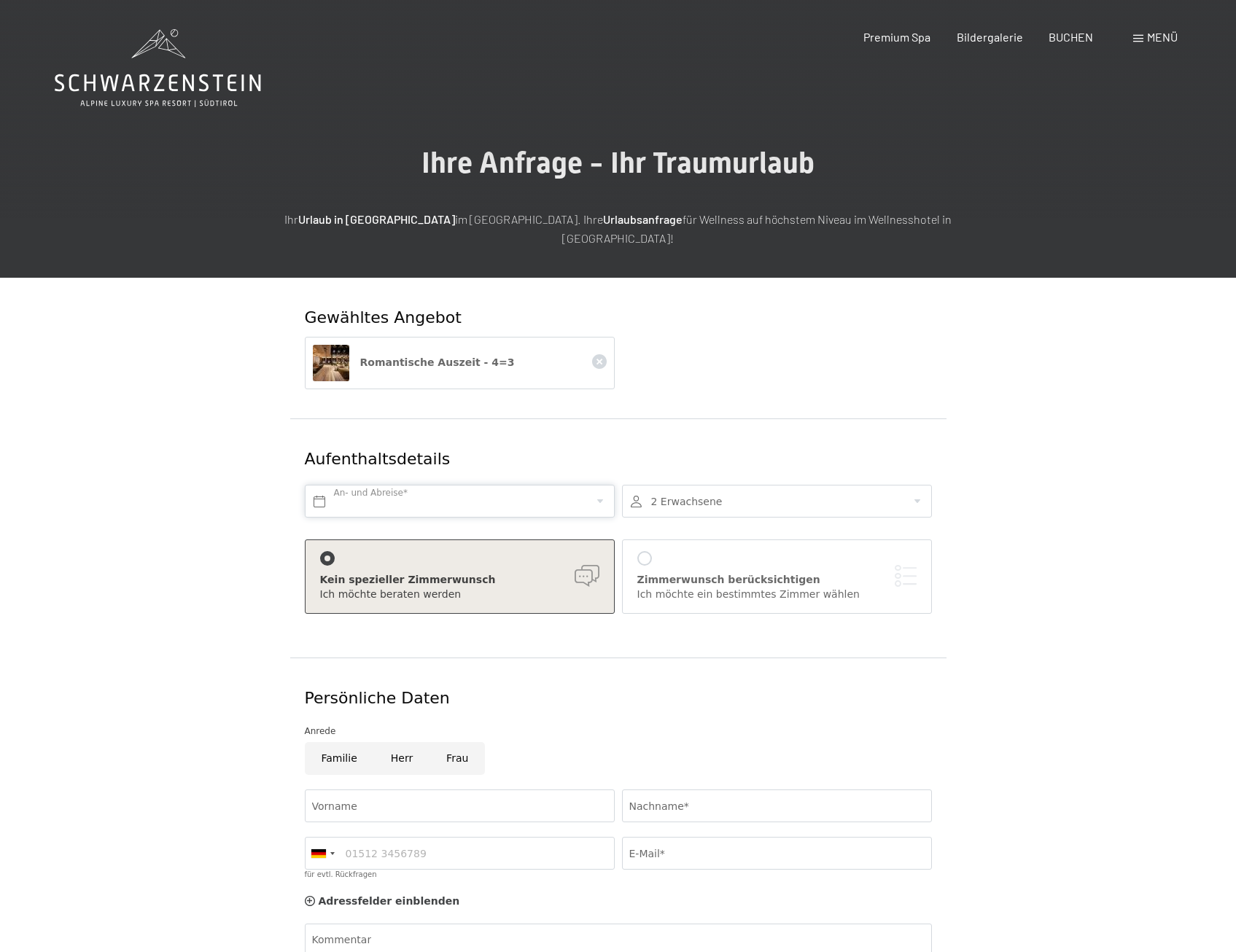
click at [600, 491] on input "text" at bounding box center [460, 501] width 310 height 33
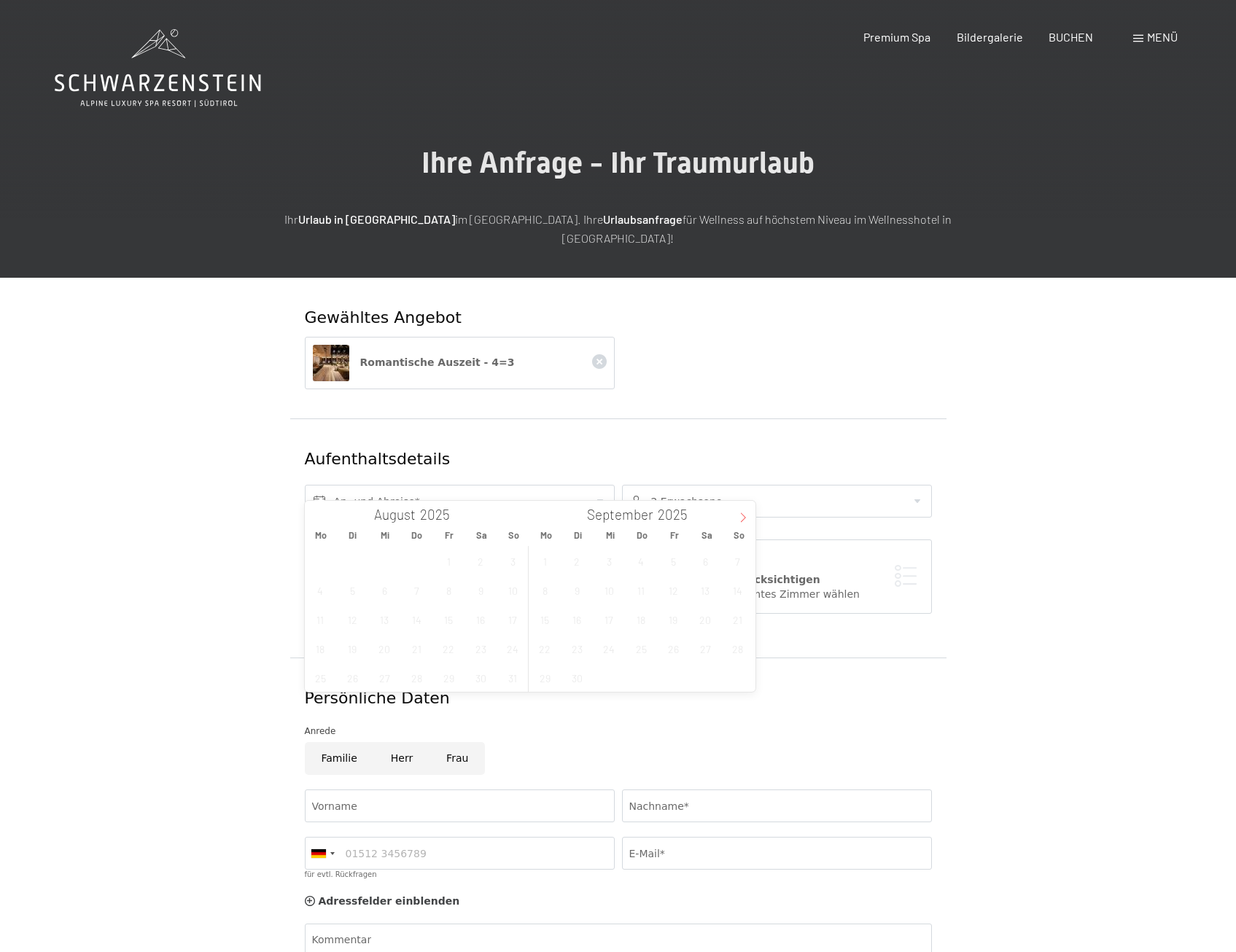
click at [739, 514] on icon at bounding box center [743, 518] width 10 height 10
click at [647, 587] on span "9" at bounding box center [641, 590] width 29 height 29
